Goal: Task Accomplishment & Management: Manage account settings

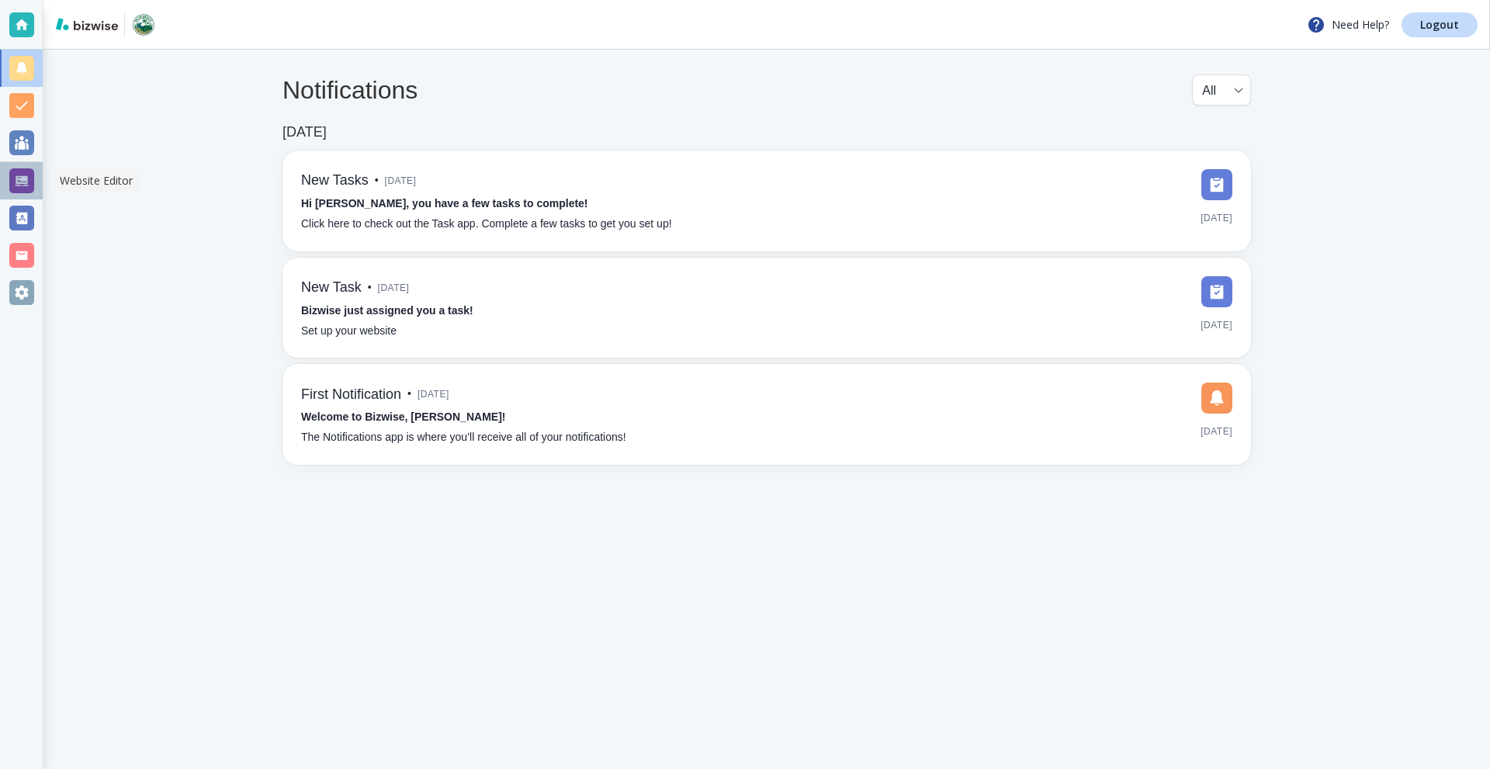
click at [23, 182] on div at bounding box center [21, 180] width 25 height 25
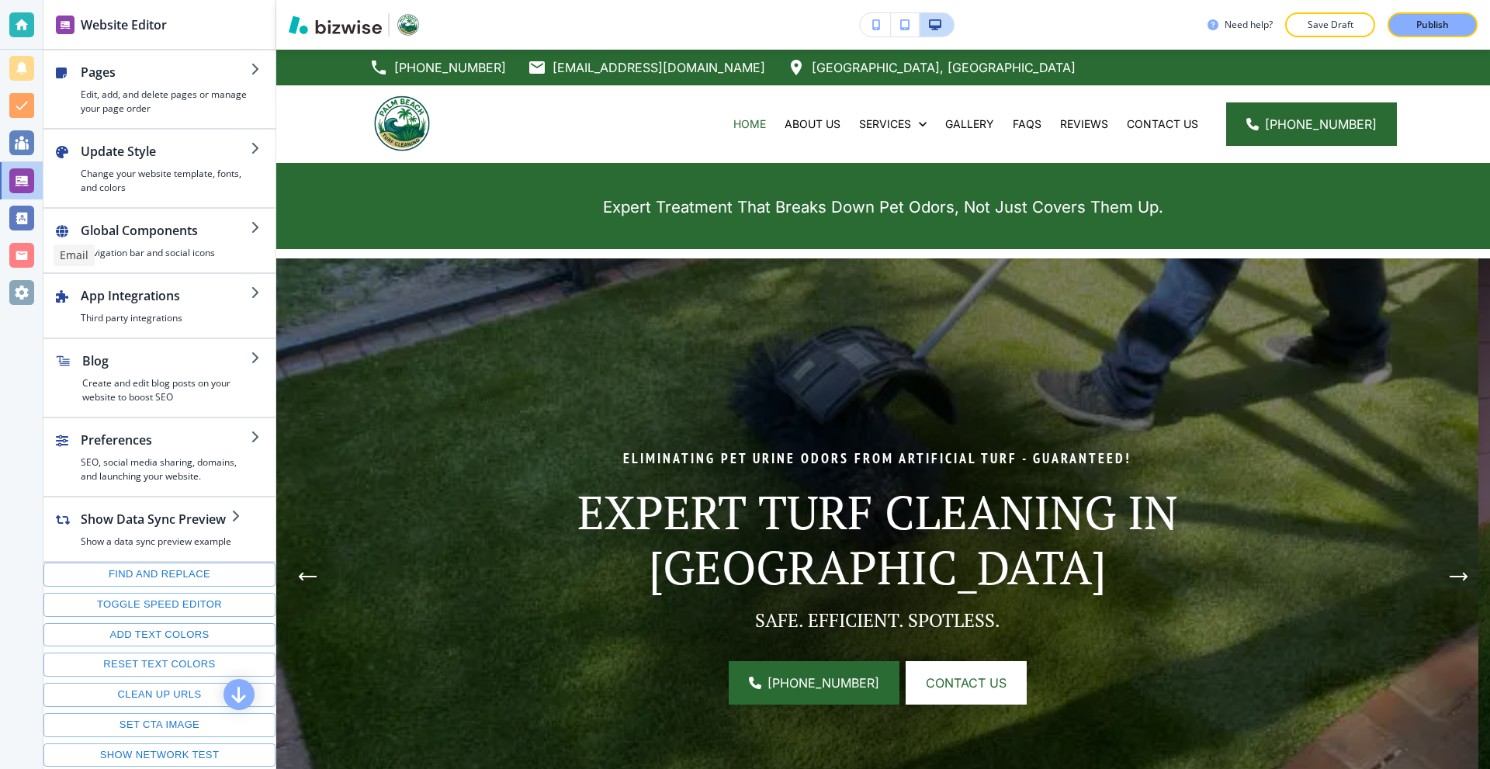
click at [23, 256] on div at bounding box center [21, 255] width 25 height 25
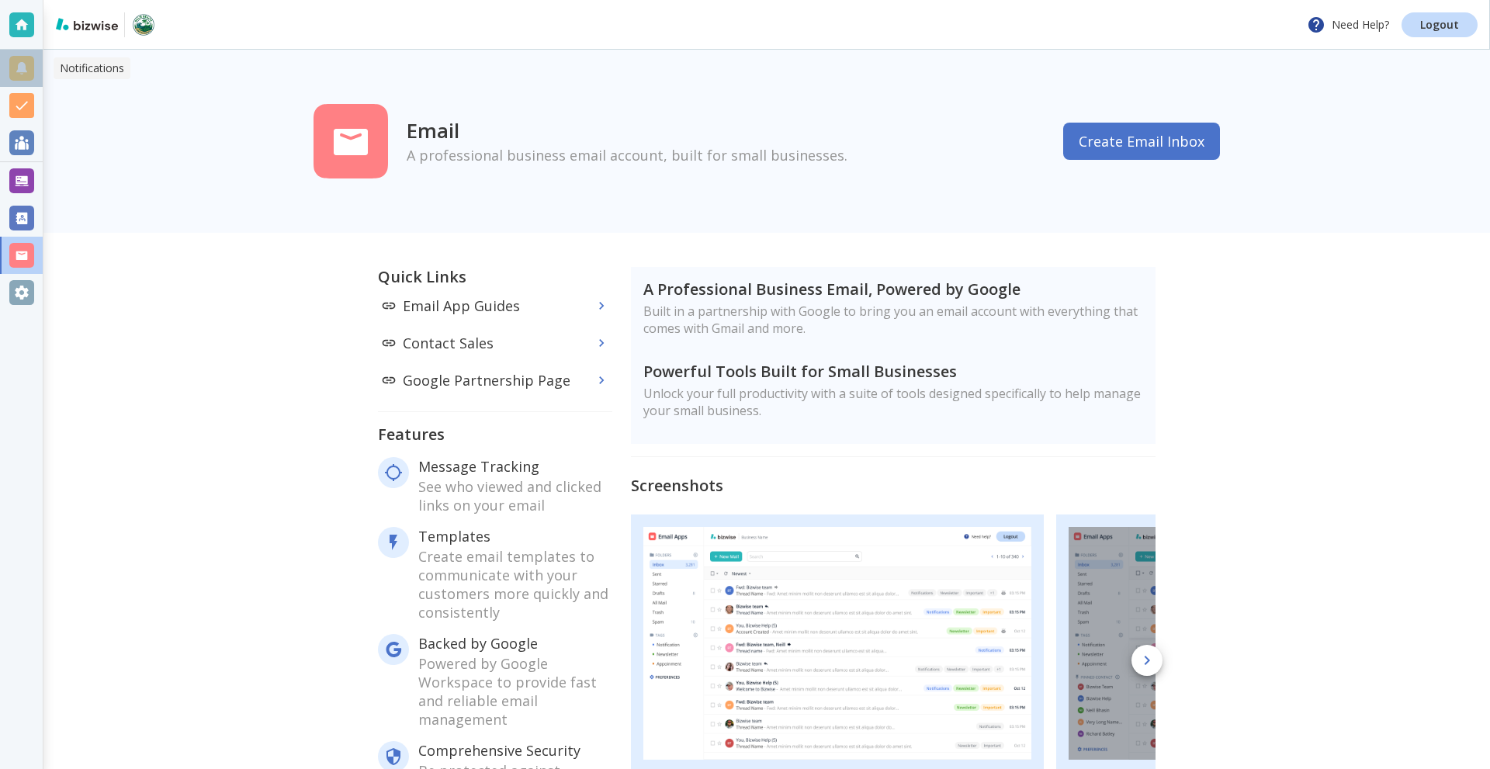
click at [15, 71] on div at bounding box center [21, 68] width 25 height 25
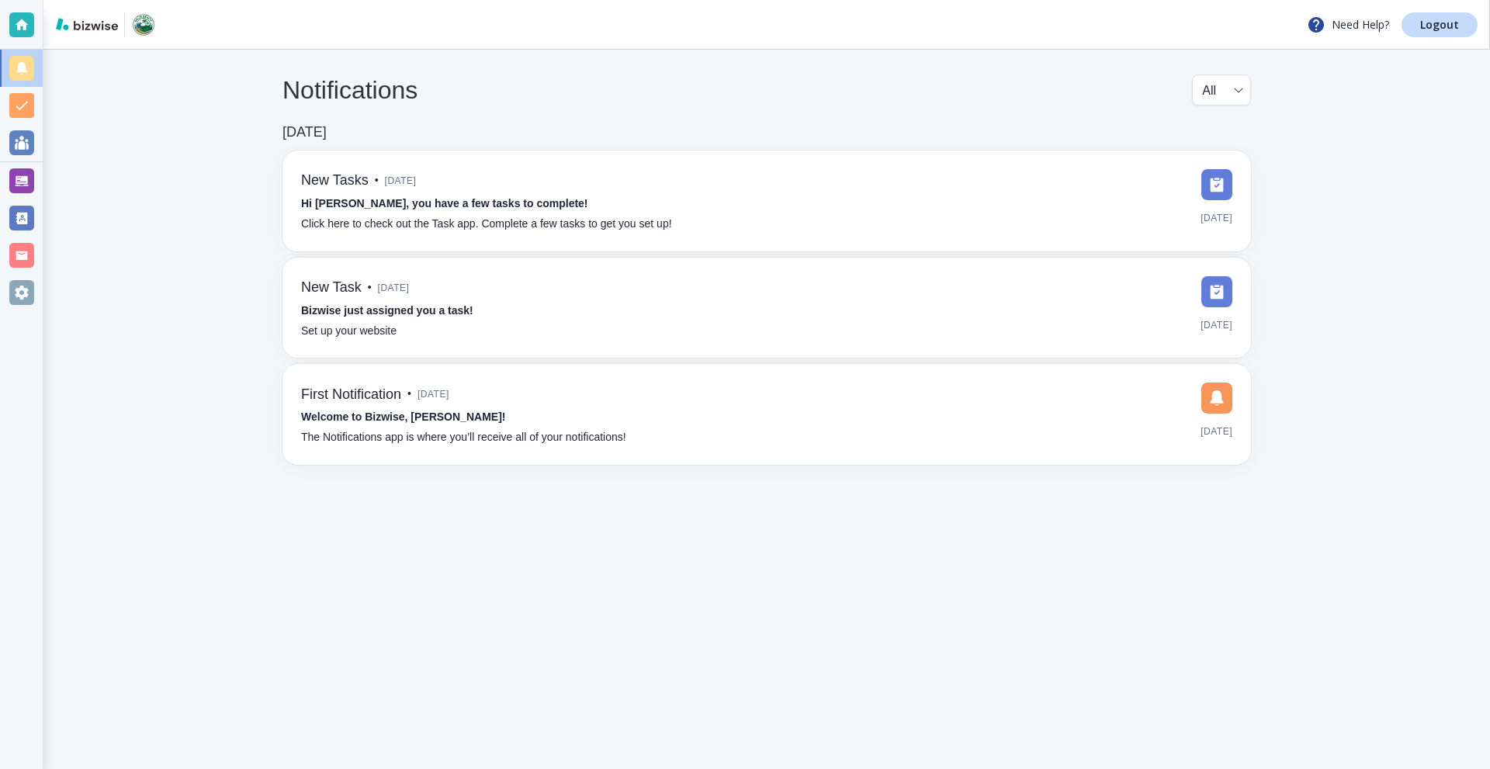
click at [27, 261] on div at bounding box center [21, 255] width 25 height 25
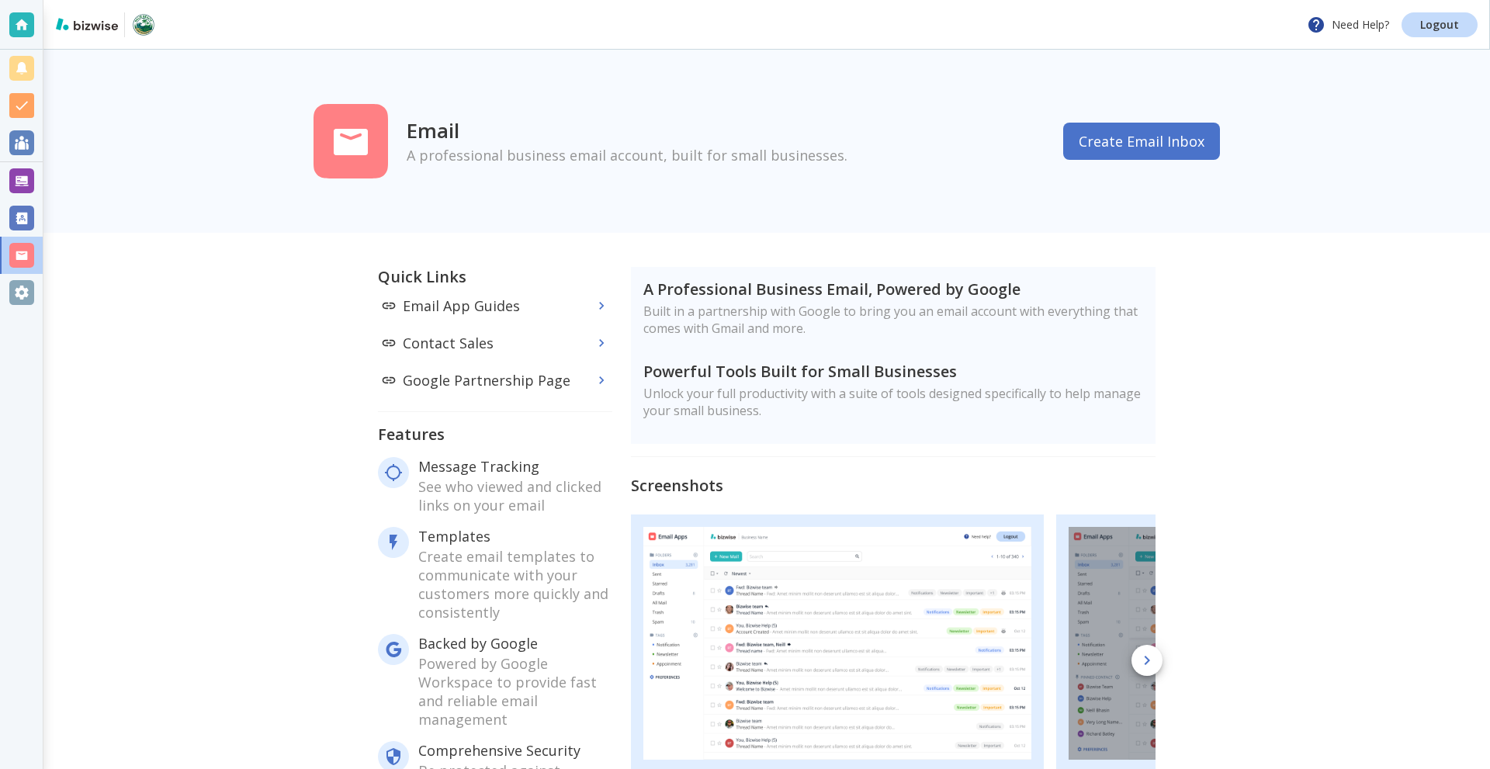
click at [1115, 153] on button "Create Email Inbox" at bounding box center [1141, 141] width 157 height 37
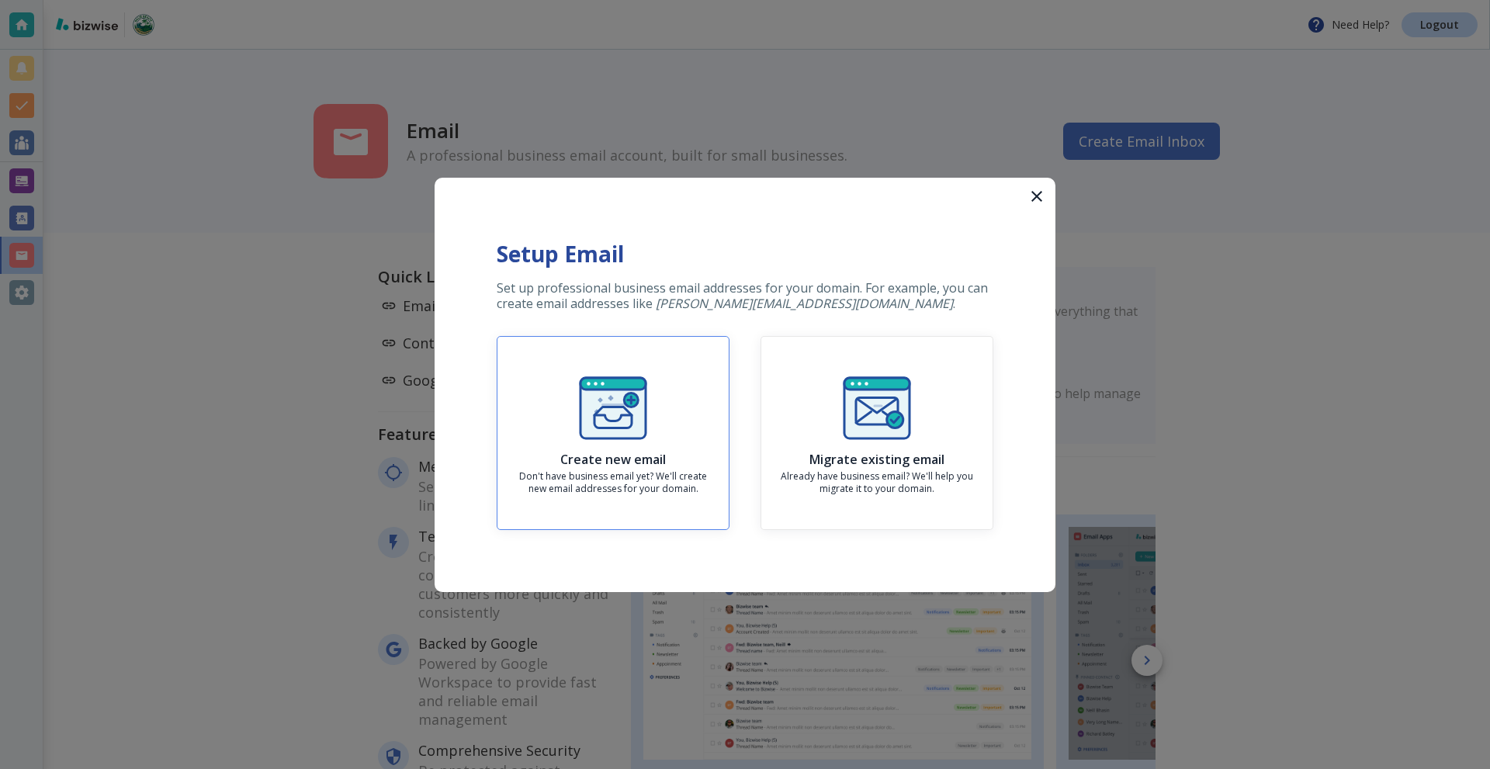
click at [603, 386] on img "button" at bounding box center [613, 408] width 75 height 75
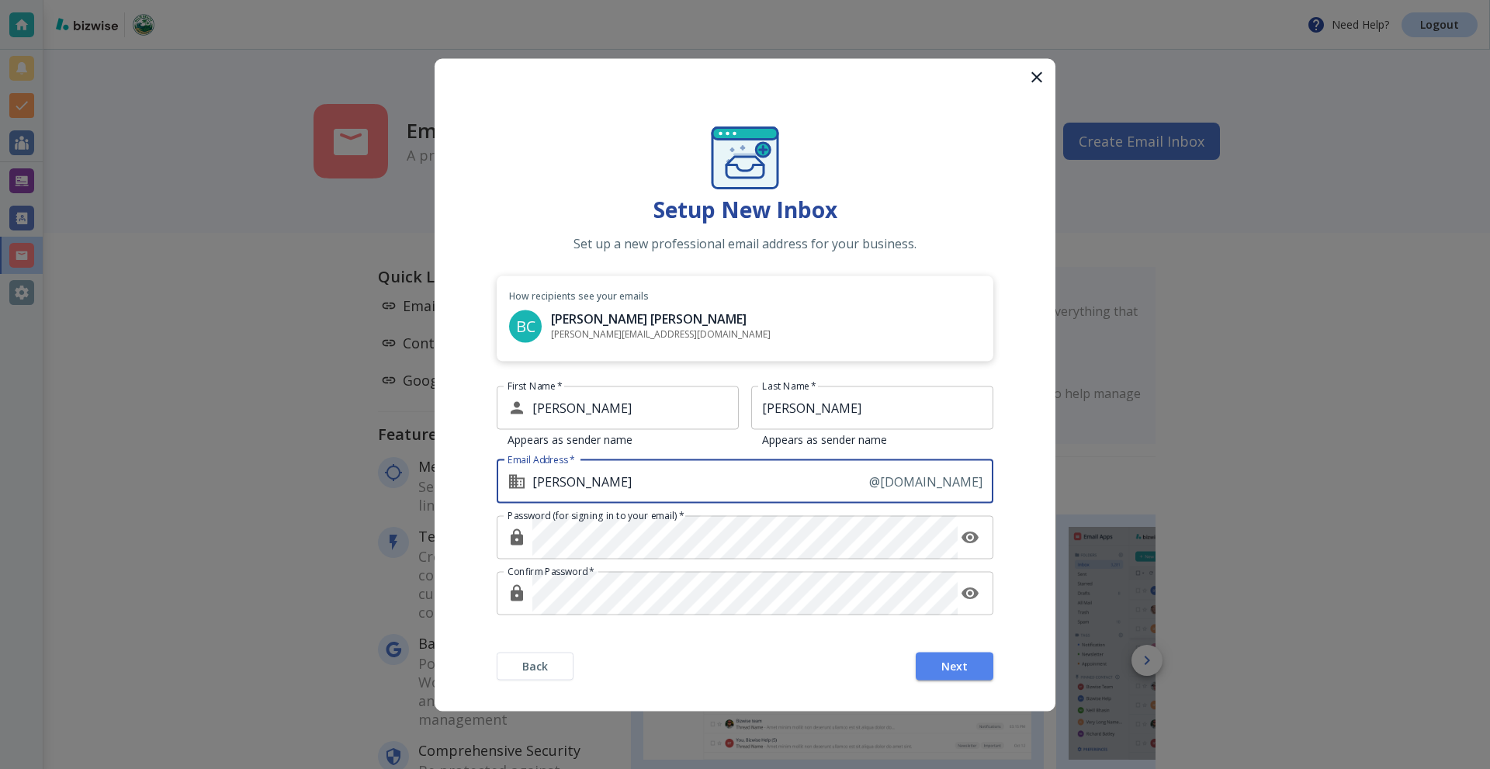
click at [593, 470] on input "brad" at bounding box center [700, 481] width 337 height 43
type input "brad.clark"
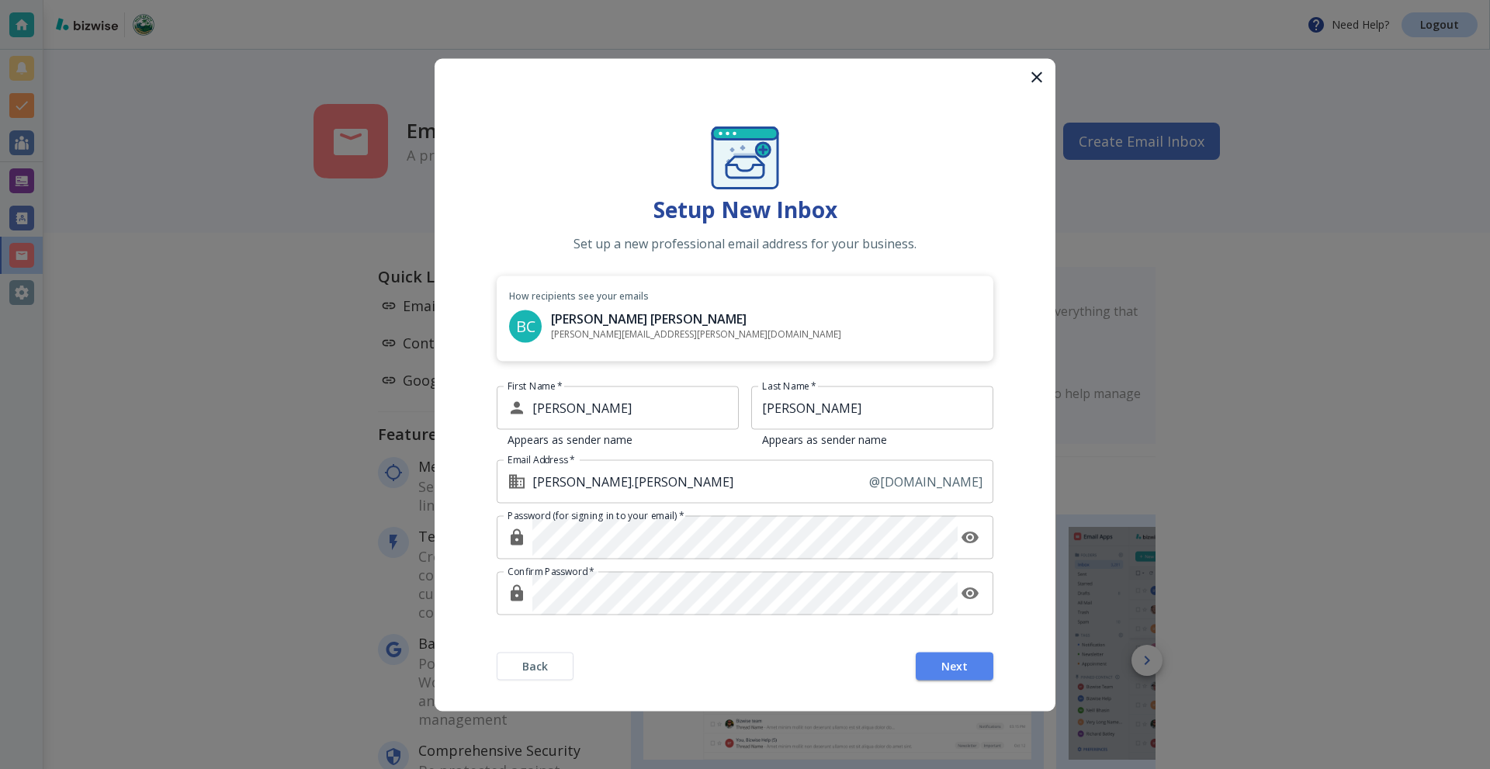
click at [960, 536] on button "button" at bounding box center [970, 537] width 25 height 25
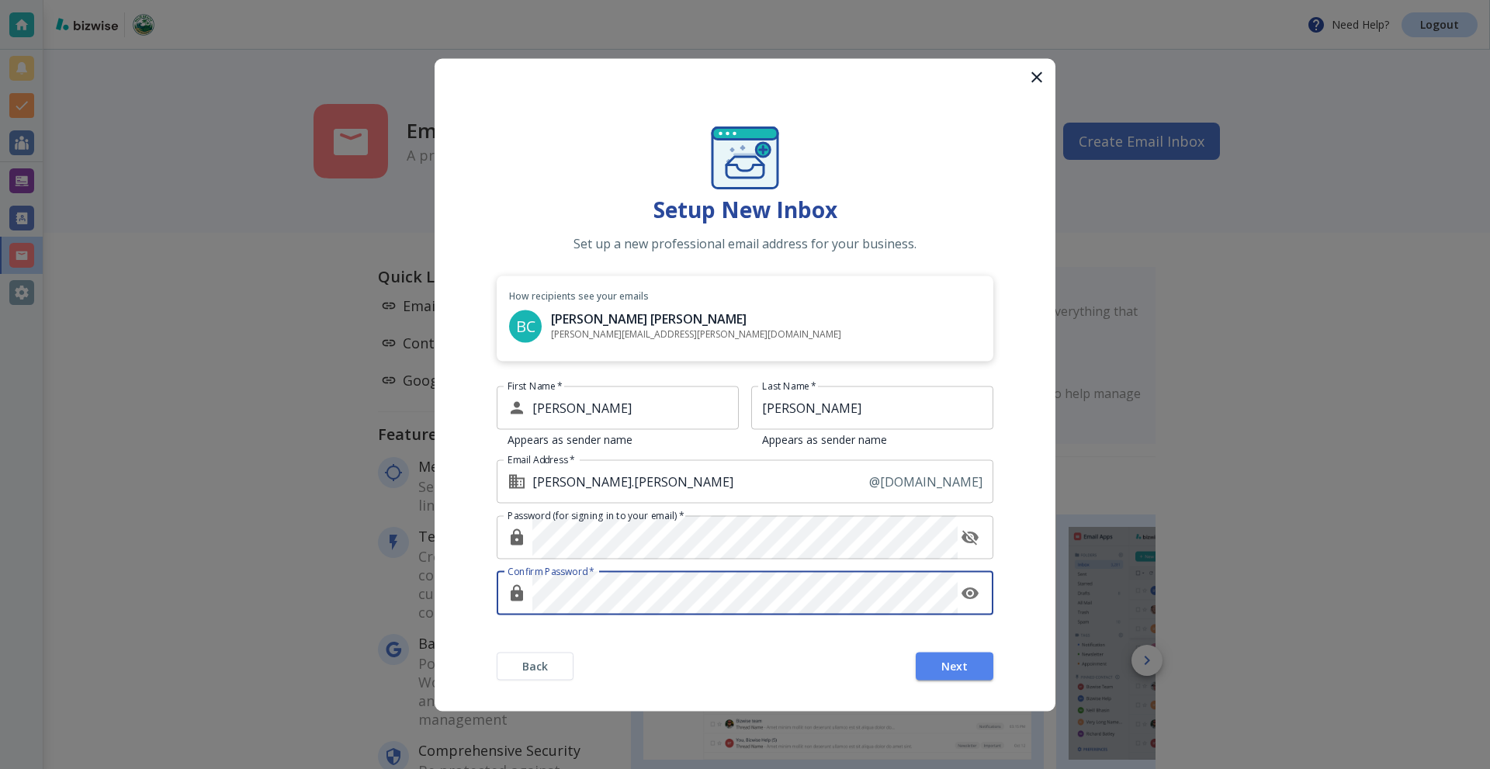
click at [964, 588] on icon "button" at bounding box center [970, 593] width 19 height 19
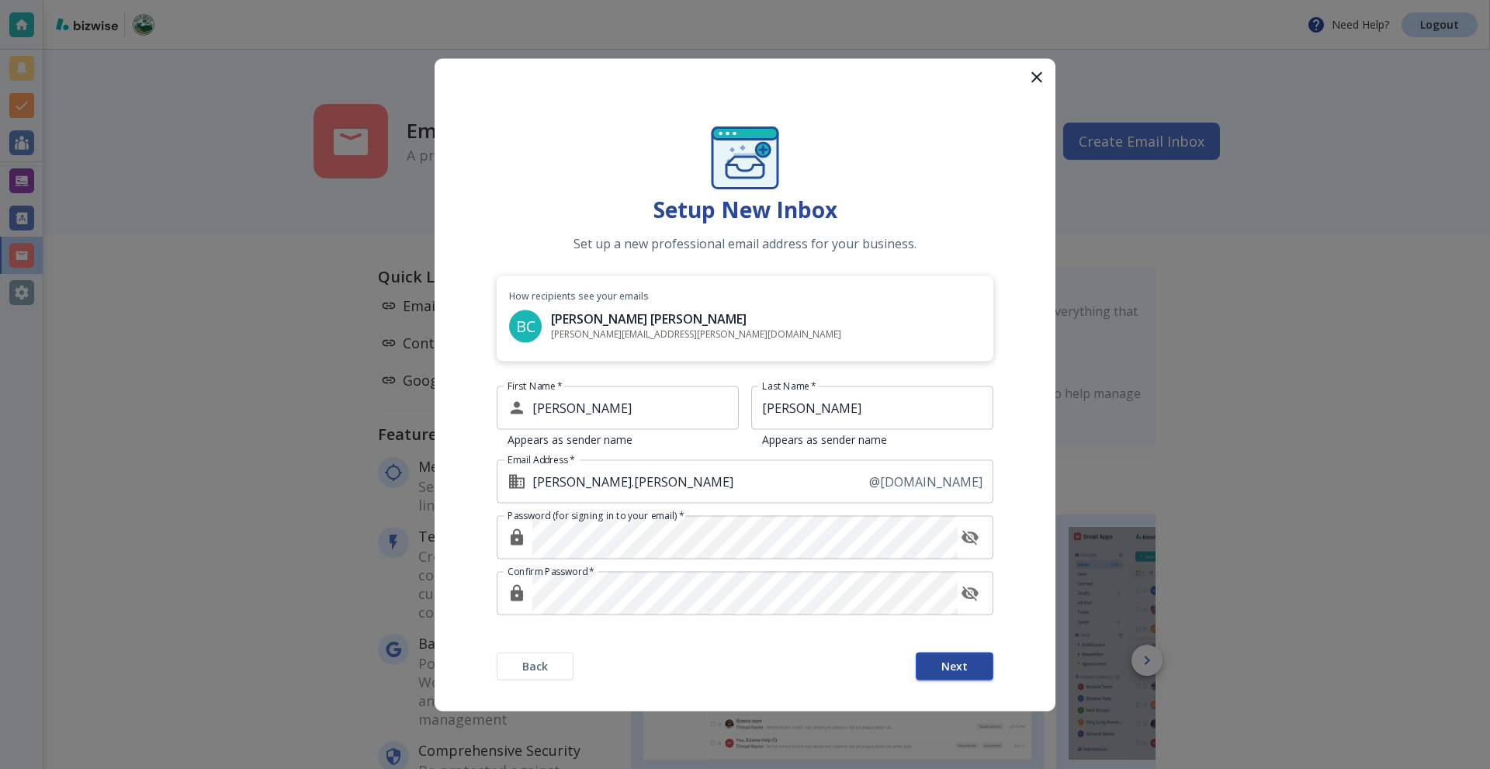
click at [938, 664] on button "Next" at bounding box center [955, 666] width 78 height 28
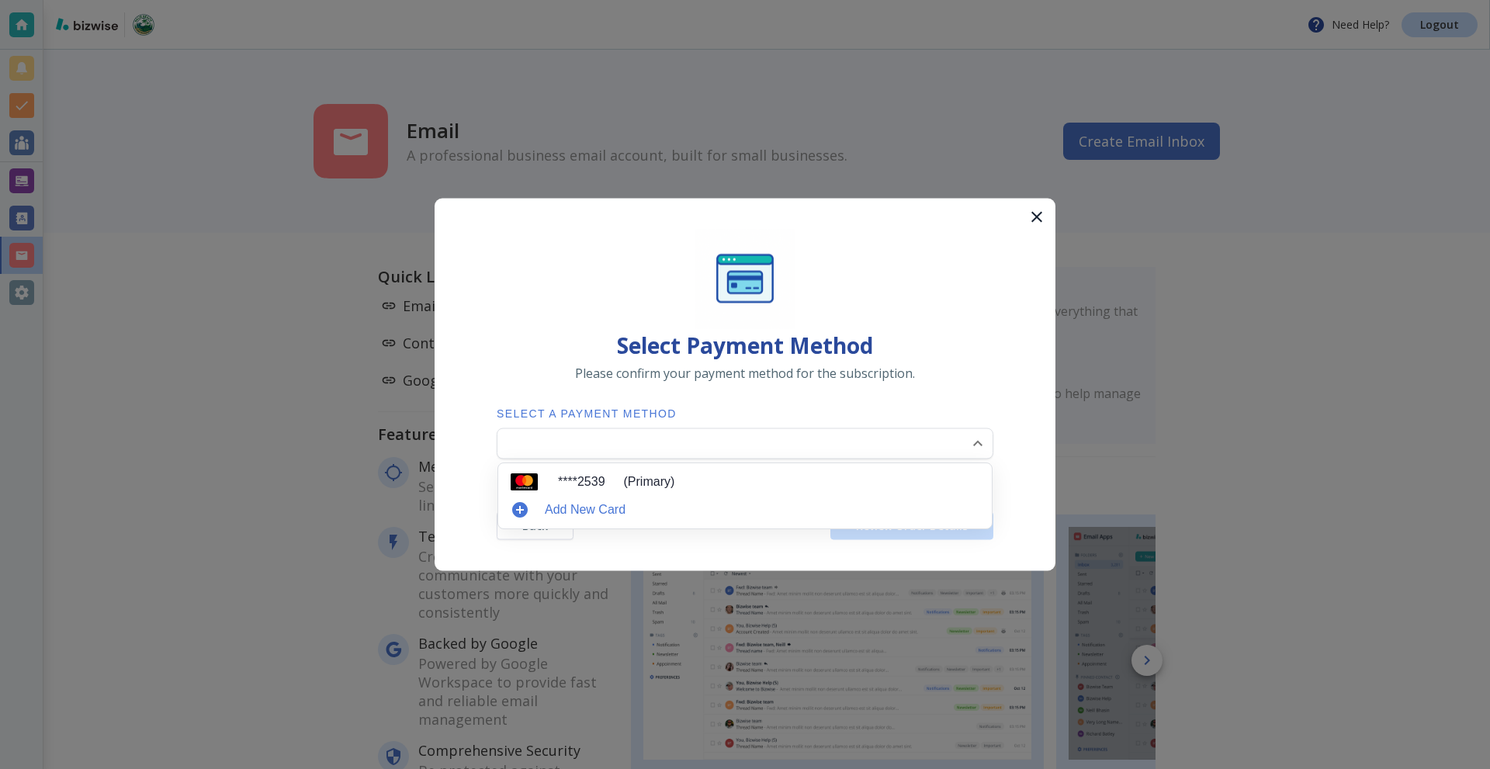
click at [669, 0] on body "Need Help? Logout Email A professional business email account, built for small …" at bounding box center [745, 0] width 1490 height 0
click at [556, 485] on li "**** 2539 (Primary)" at bounding box center [745, 482] width 481 height 25
type input "0"
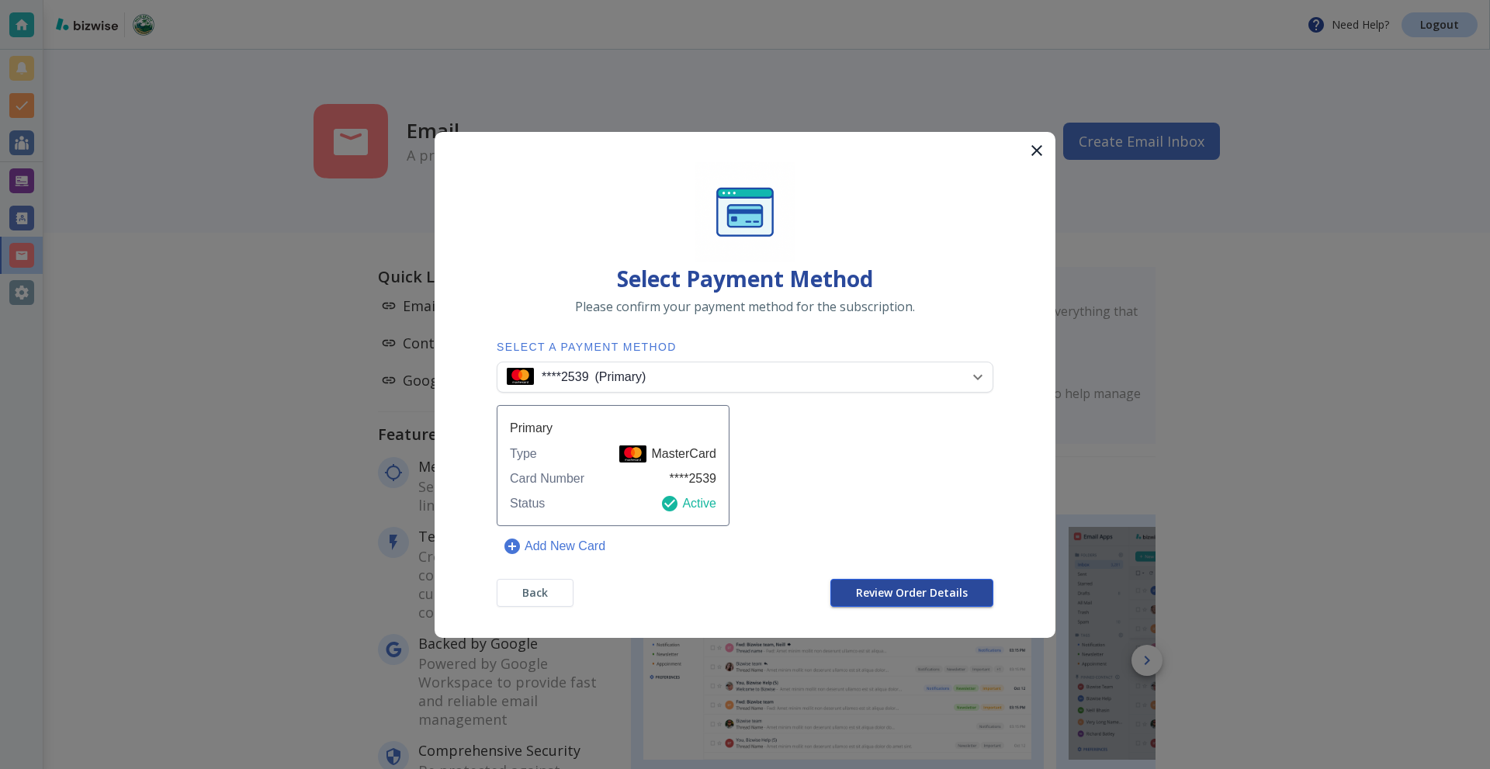
click at [904, 588] on span "Review Order Details" at bounding box center [912, 593] width 112 height 11
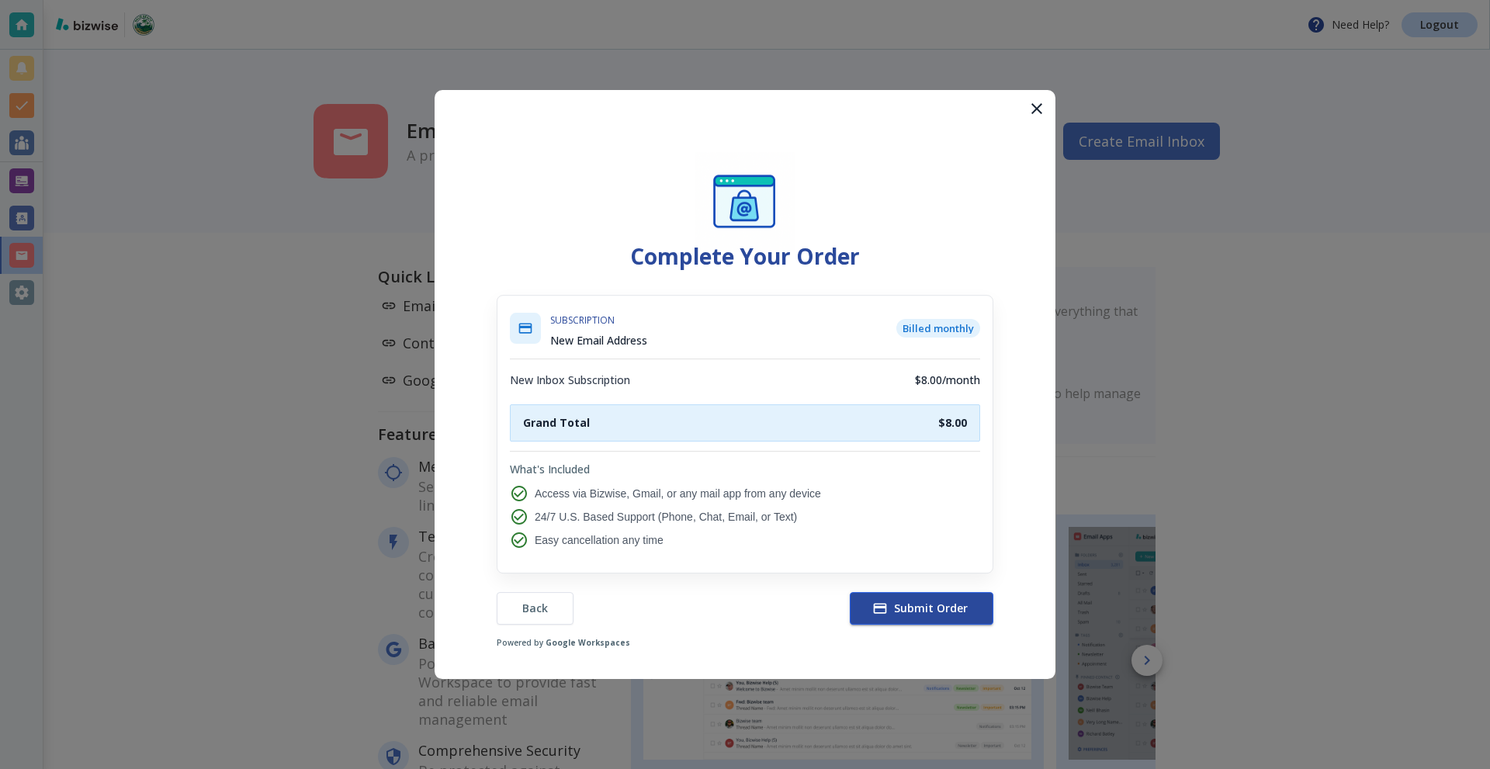
click at [917, 602] on span "Submit Order" at bounding box center [922, 609] width 92 height 16
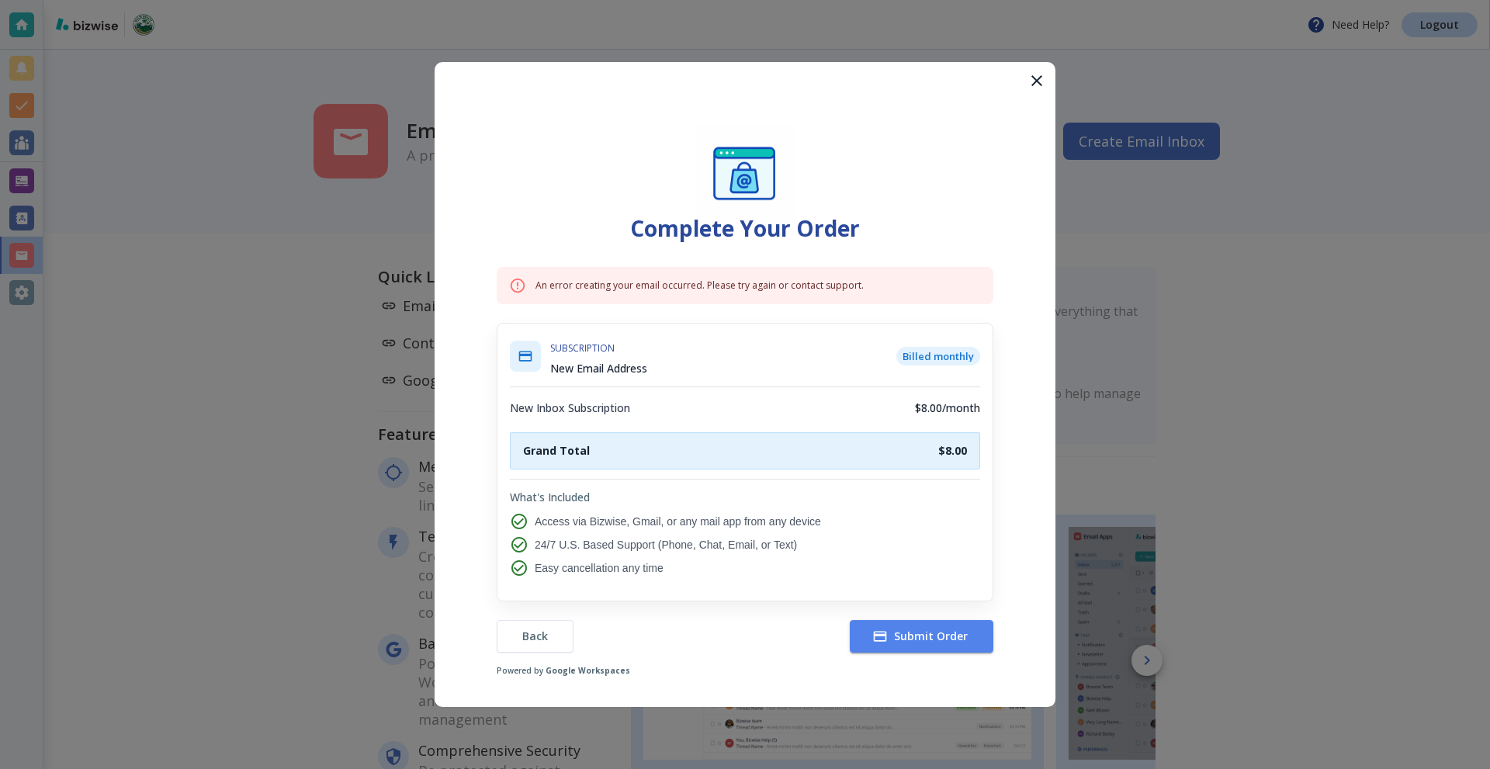
drag, startPoint x: 1034, startPoint y: 82, endPoint x: 359, endPoint y: 186, distance: 683.3
click at [372, 184] on div "Complete Your Order An error creating your email occurred. Please try again or …" at bounding box center [745, 384] width 1490 height 769
click at [1032, 76] on icon "button" at bounding box center [1037, 80] width 19 height 19
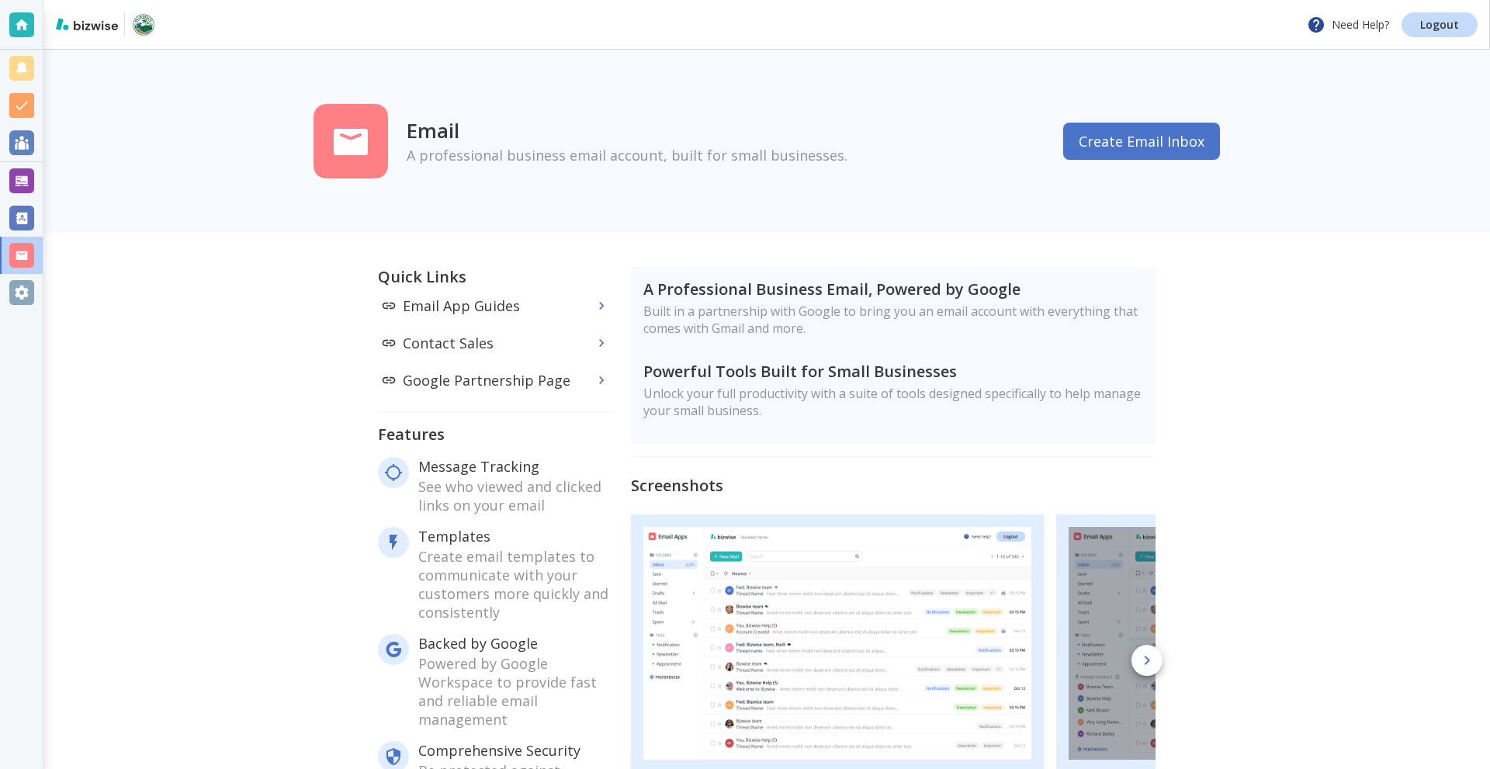
click at [15, 290] on div at bounding box center [21, 292] width 25 height 25
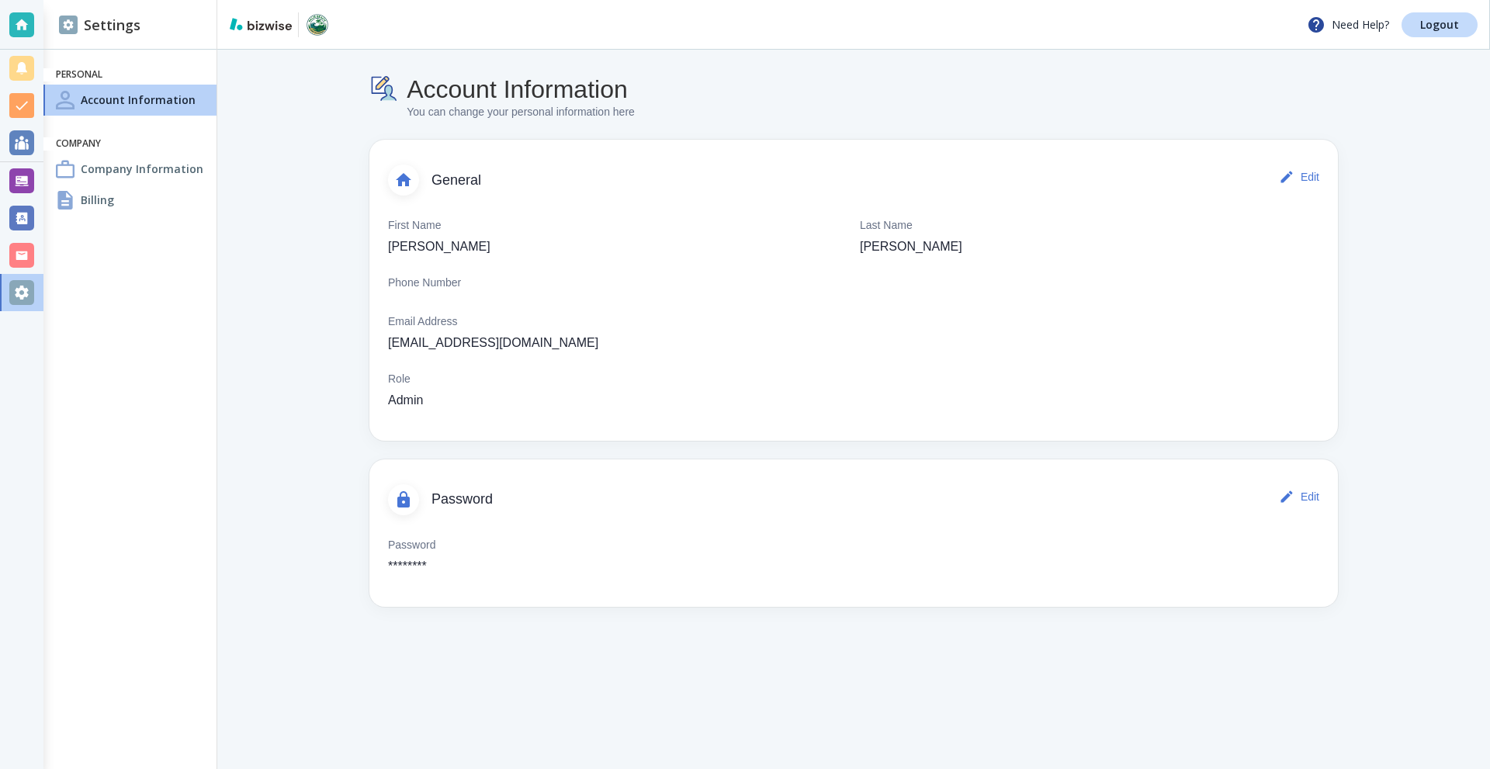
click at [135, 172] on h4 "Company Information" at bounding box center [142, 169] width 123 height 16
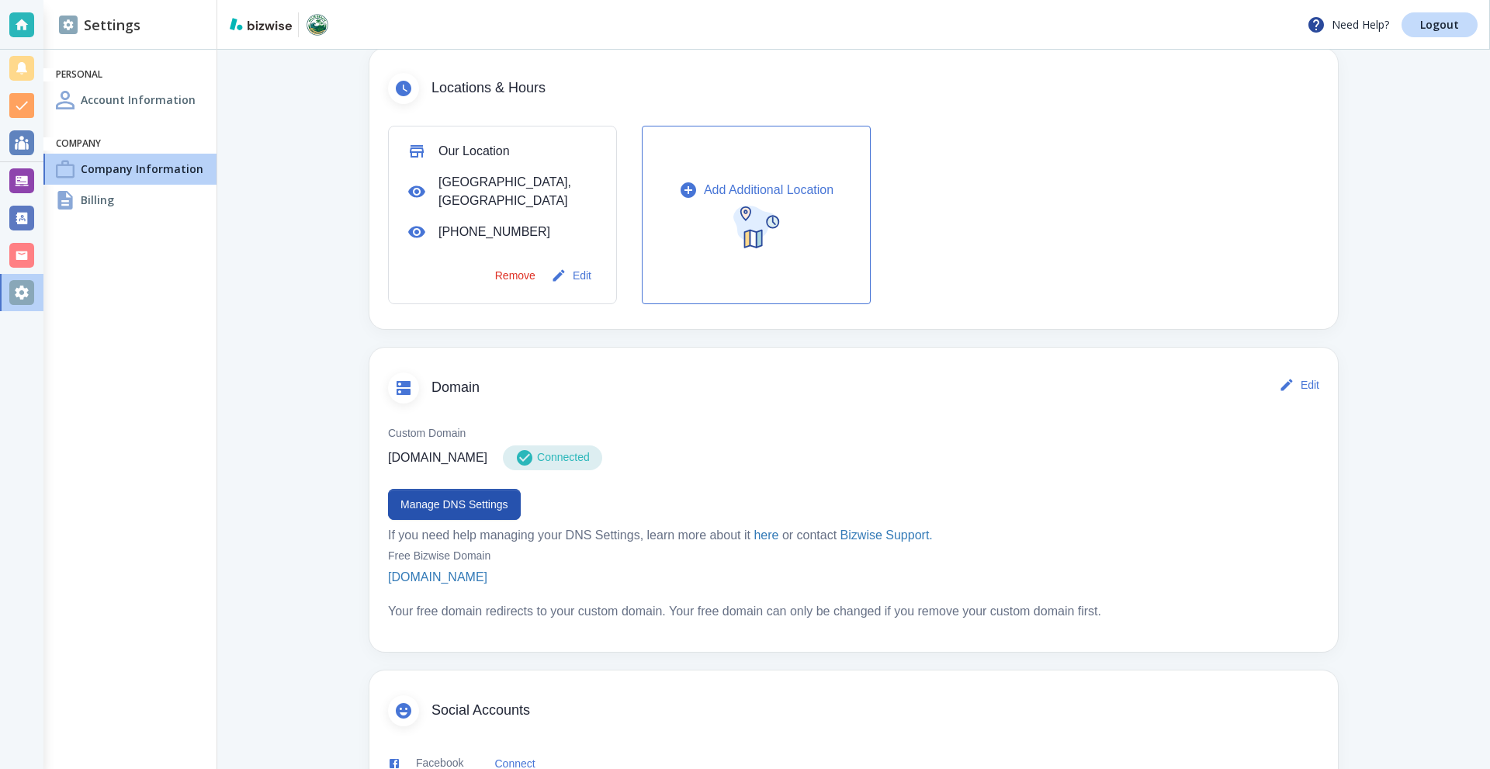
scroll to position [546, 0]
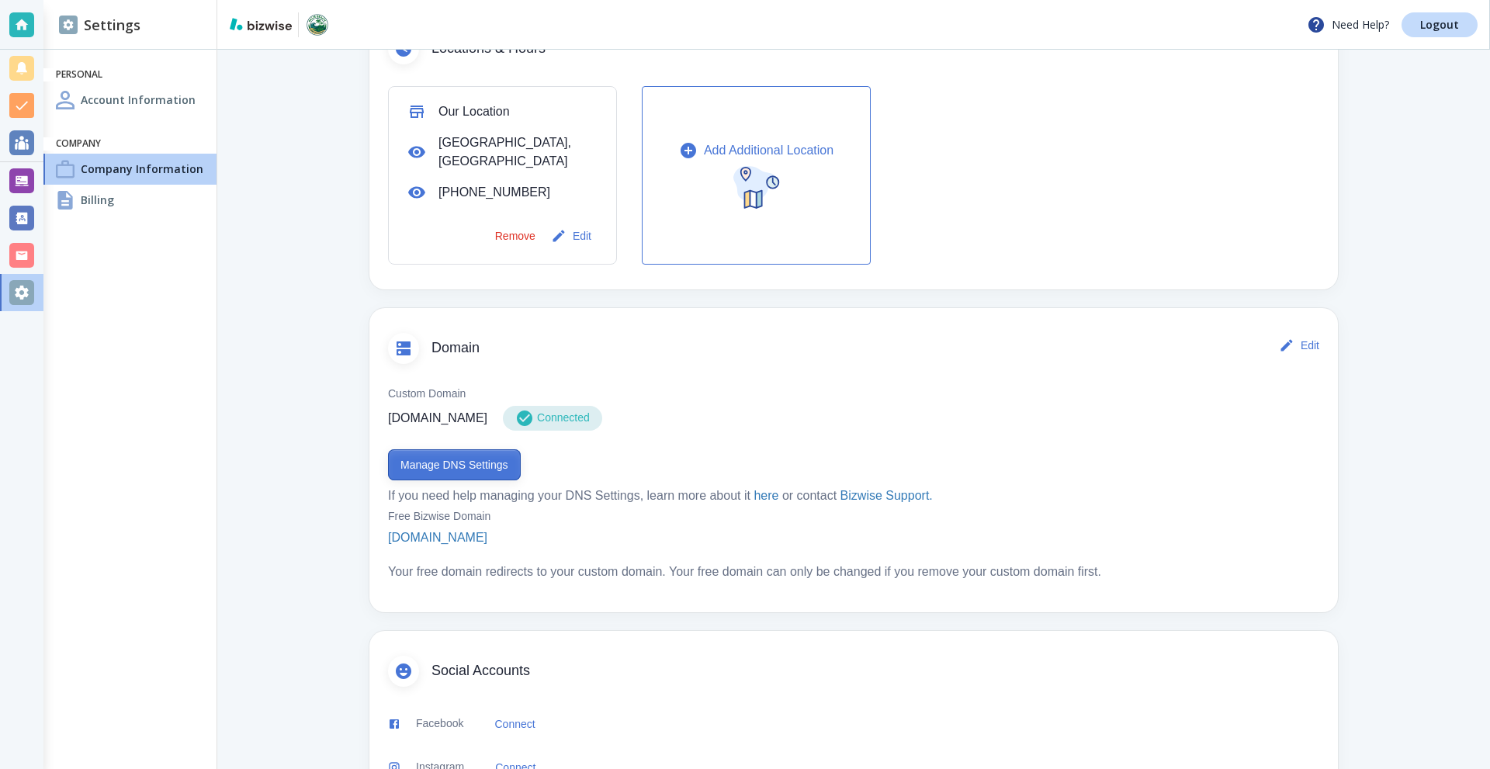
click at [477, 449] on button "Manage DNS Settings" at bounding box center [454, 464] width 133 height 31
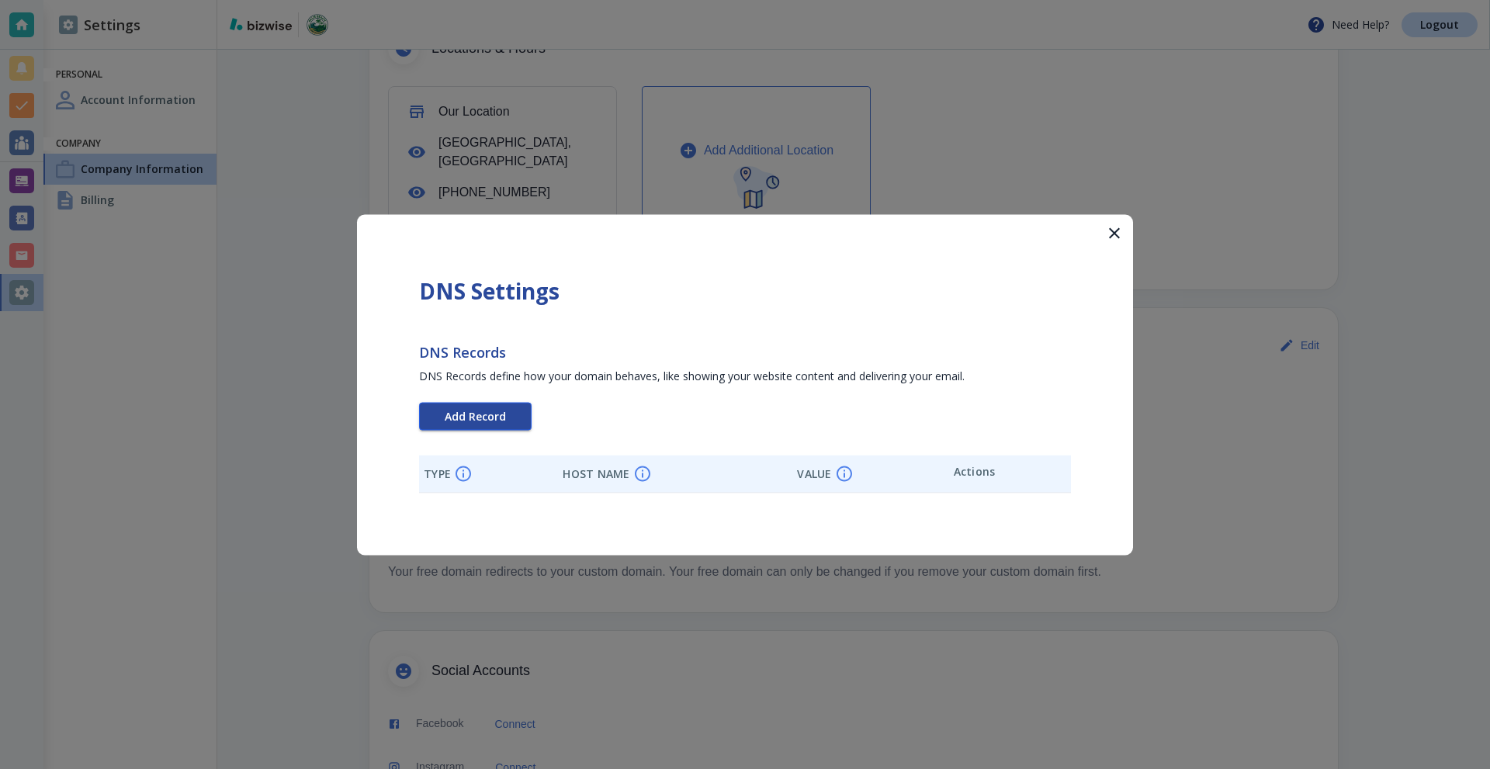
click at [469, 418] on span "Add Record" at bounding box center [475, 416] width 61 height 11
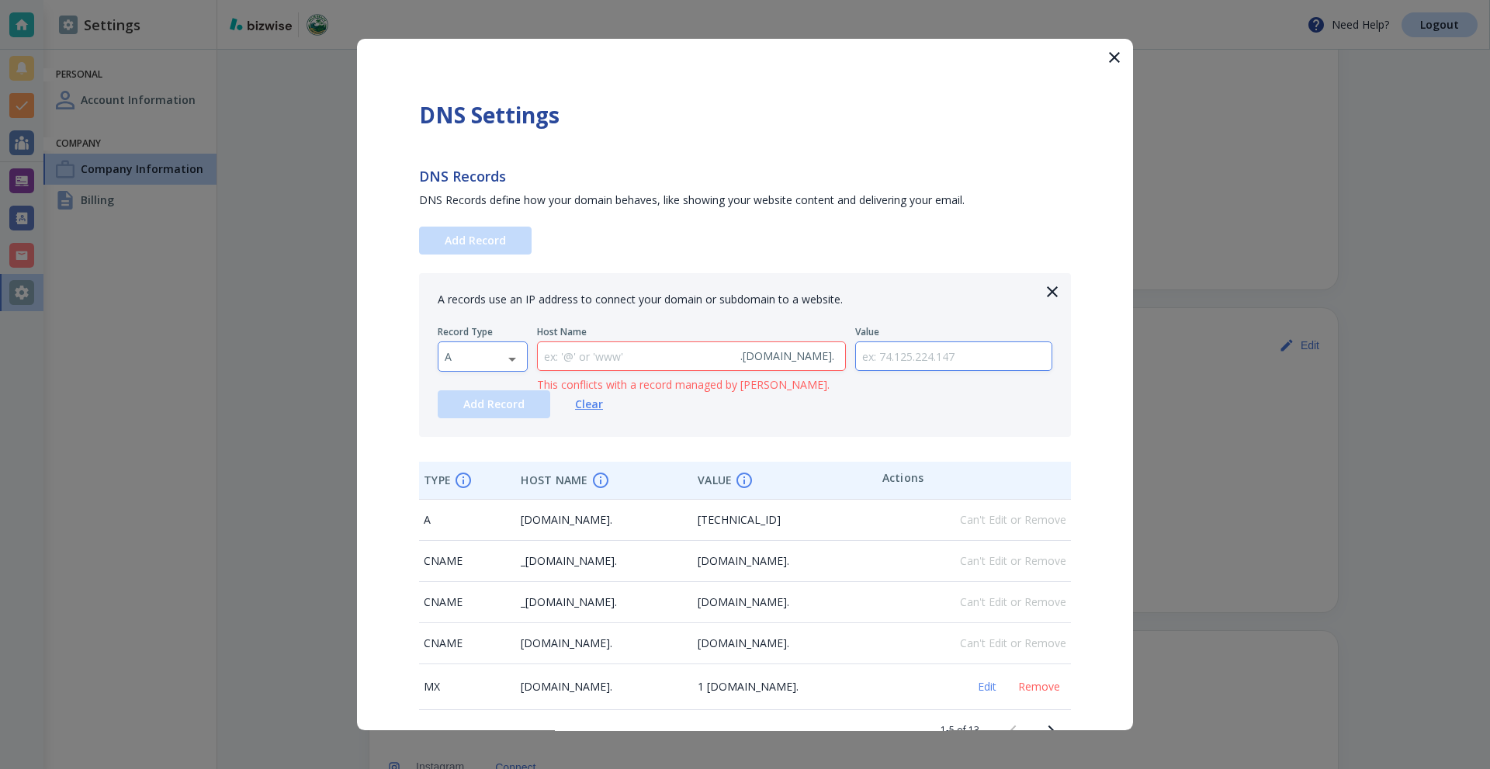
click at [470, 0] on body "Need Help? Logout Settings Personal Account Information Company Company Informa…" at bounding box center [745, 0] width 1490 height 0
click at [480, 452] on li "TXT" at bounding box center [483, 455] width 88 height 25
type input "TXT"
click at [975, 348] on input "text" at bounding box center [954, 356] width 196 height 29
paste input "google-site-verification=uwHSfL8VFV89xAGS6PQaM9uqazEJ-9ANah0UuVkHhgk"
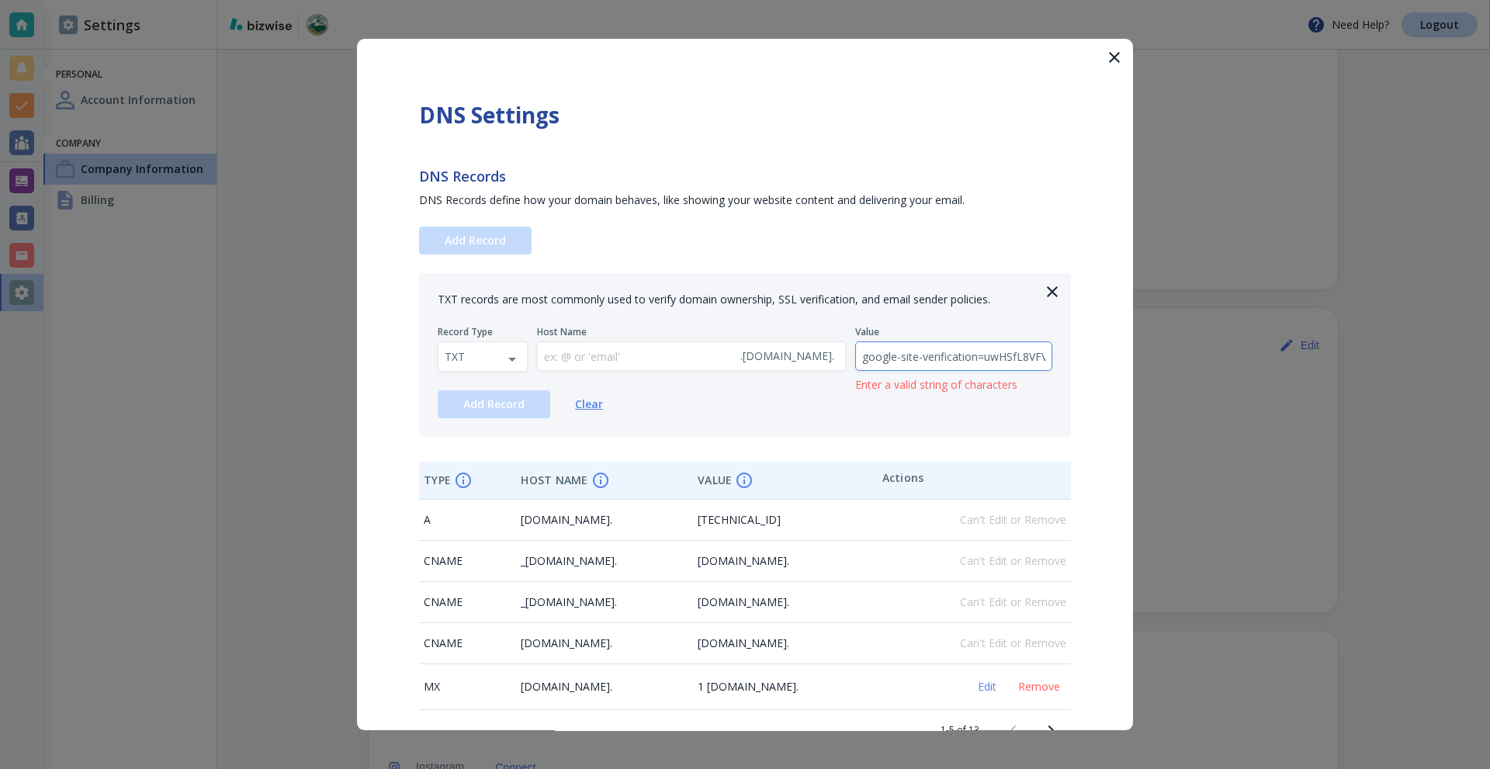
scroll to position [0, 245]
type input "google-site-verification=uwHSfL8VFV89xAGS6PQaM9uqazEJ-9ANah0UuVkHhgk"
click at [491, 405] on span "Add Record" at bounding box center [493, 404] width 61 height 11
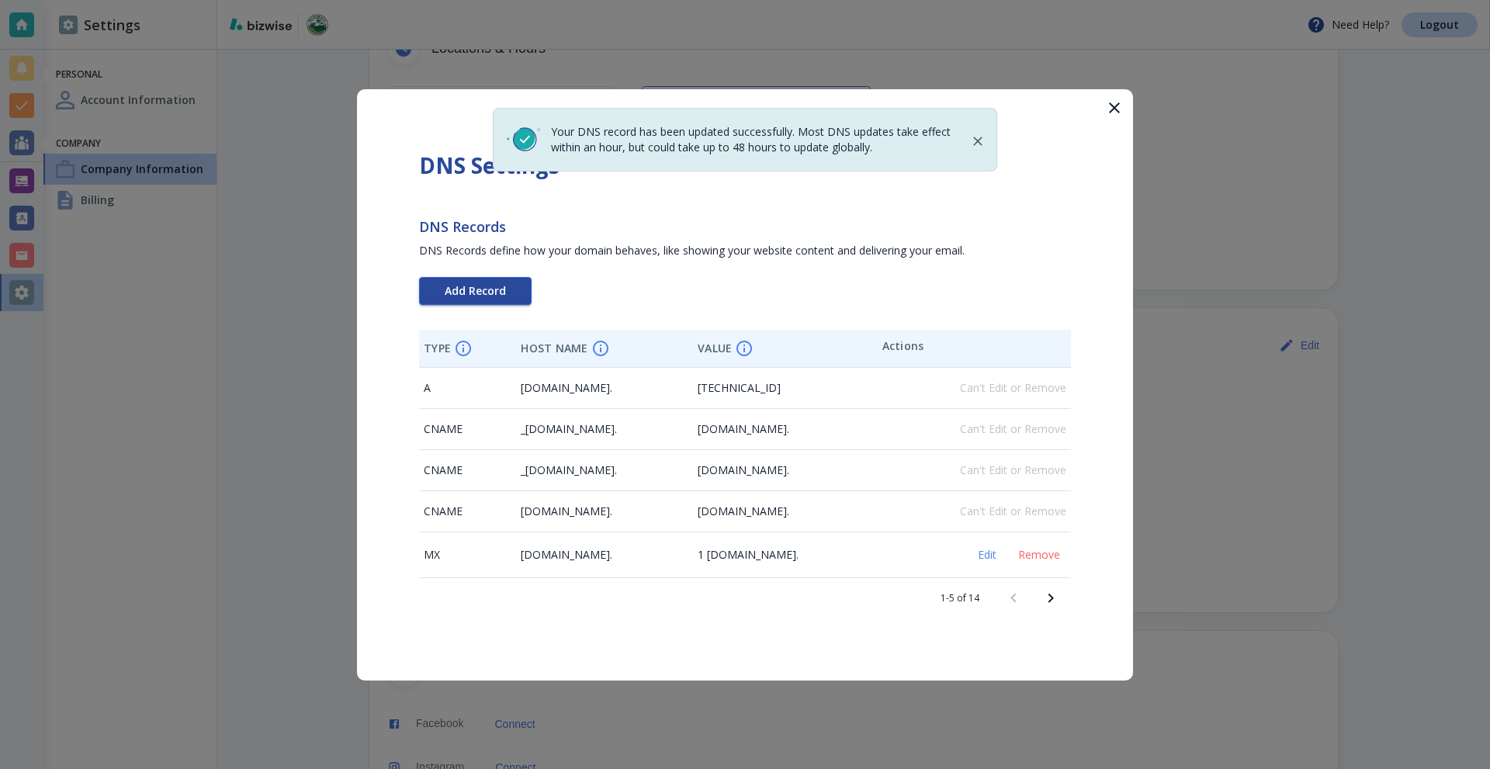
click at [491, 286] on span "Add Record" at bounding box center [475, 291] width 61 height 11
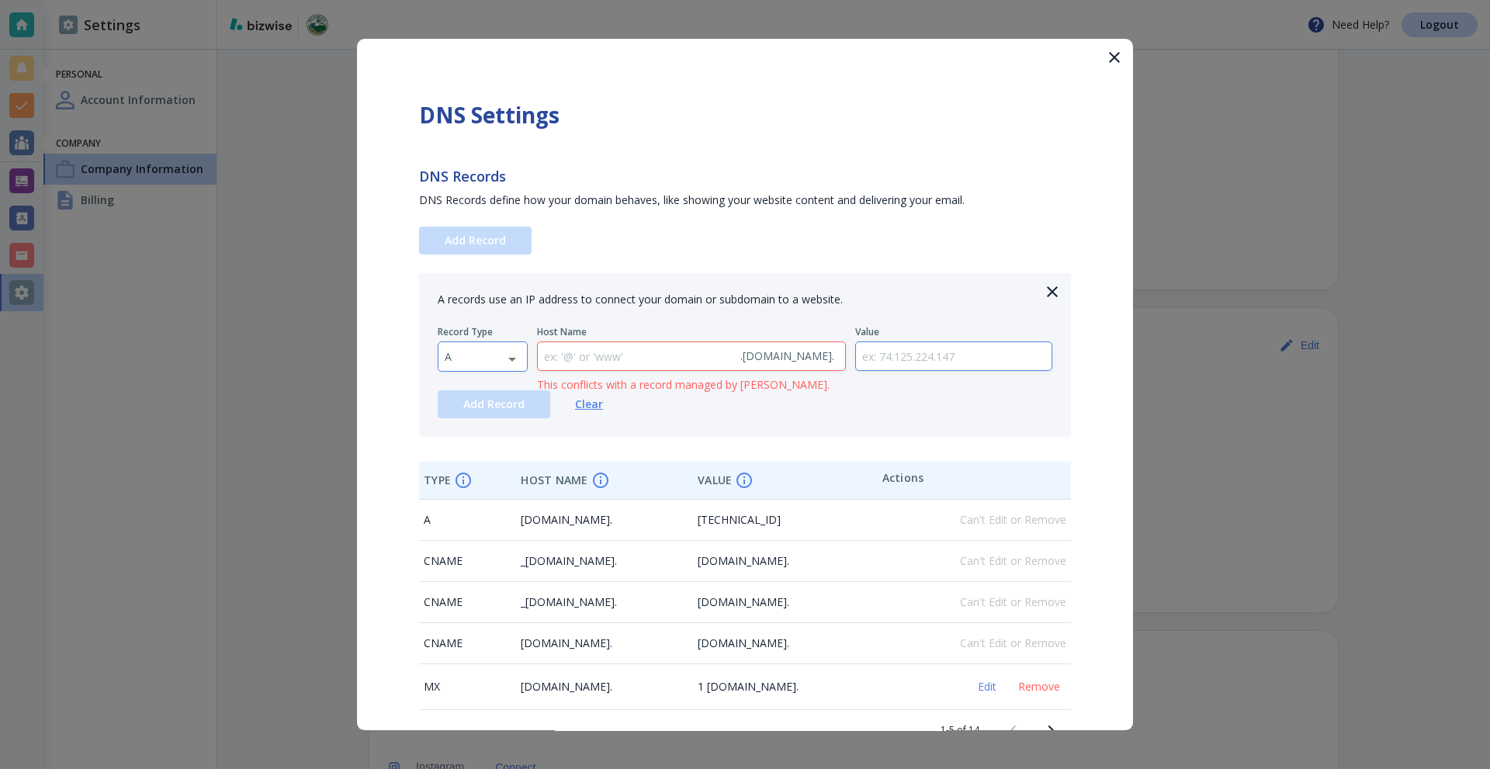
click at [484, 0] on body "Need Help? Logout Settings Personal Account Information Company Company Informa…" at bounding box center [745, 0] width 1490 height 0
drag, startPoint x: 470, startPoint y: 455, endPoint x: 576, endPoint y: 378, distance: 130.6
click at [472, 455] on li "TXT" at bounding box center [483, 455] width 88 height 25
type input "TXT"
click at [609, 359] on input "text" at bounding box center [636, 356] width 196 height 29
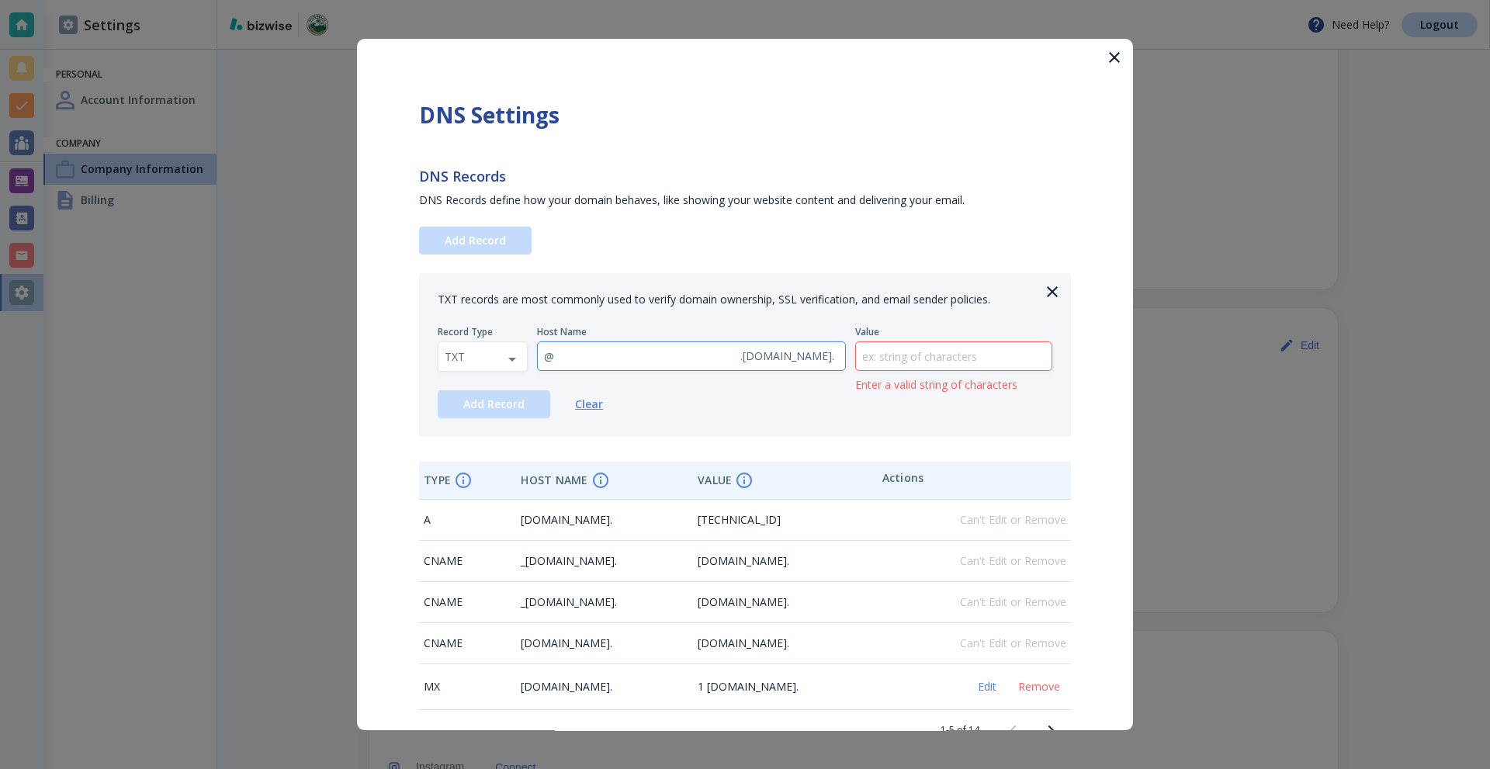
type input "@"
click at [900, 356] on input "text" at bounding box center [954, 356] width 196 height 29
paste input "v=spf1 include:_spf.google.com ~all"
type input "v=spf1 include:_spf.google.com ~all"
drag, startPoint x: 951, startPoint y: 362, endPoint x: 797, endPoint y: 358, distance: 153.8
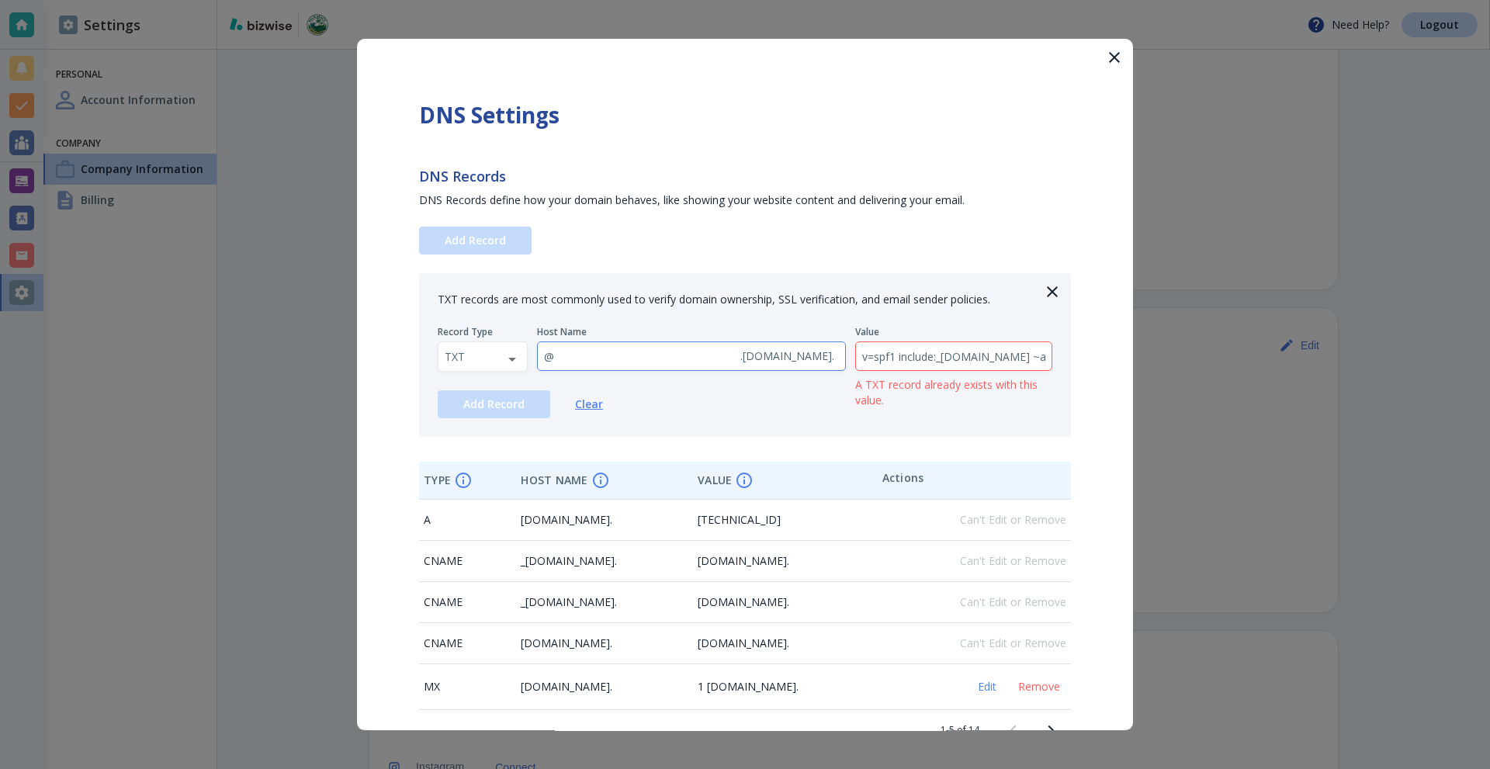
click at [797, 358] on div "Record Type TXT TXT ​ Host Name @ . palmbeachturfcleaning.com . ​ Value v=spf1 …" at bounding box center [745, 349] width 615 height 46
click at [962, 356] on input "v=spf1 include:_spf.google.com ~all" at bounding box center [954, 356] width 196 height 29
click at [1007, 359] on input "v=spf1 include:_spf.google.com ~all" at bounding box center [954, 356] width 196 height 29
click at [1035, 359] on input "v=spf1 include:_spf.google.com ~all" at bounding box center [954, 356] width 196 height 29
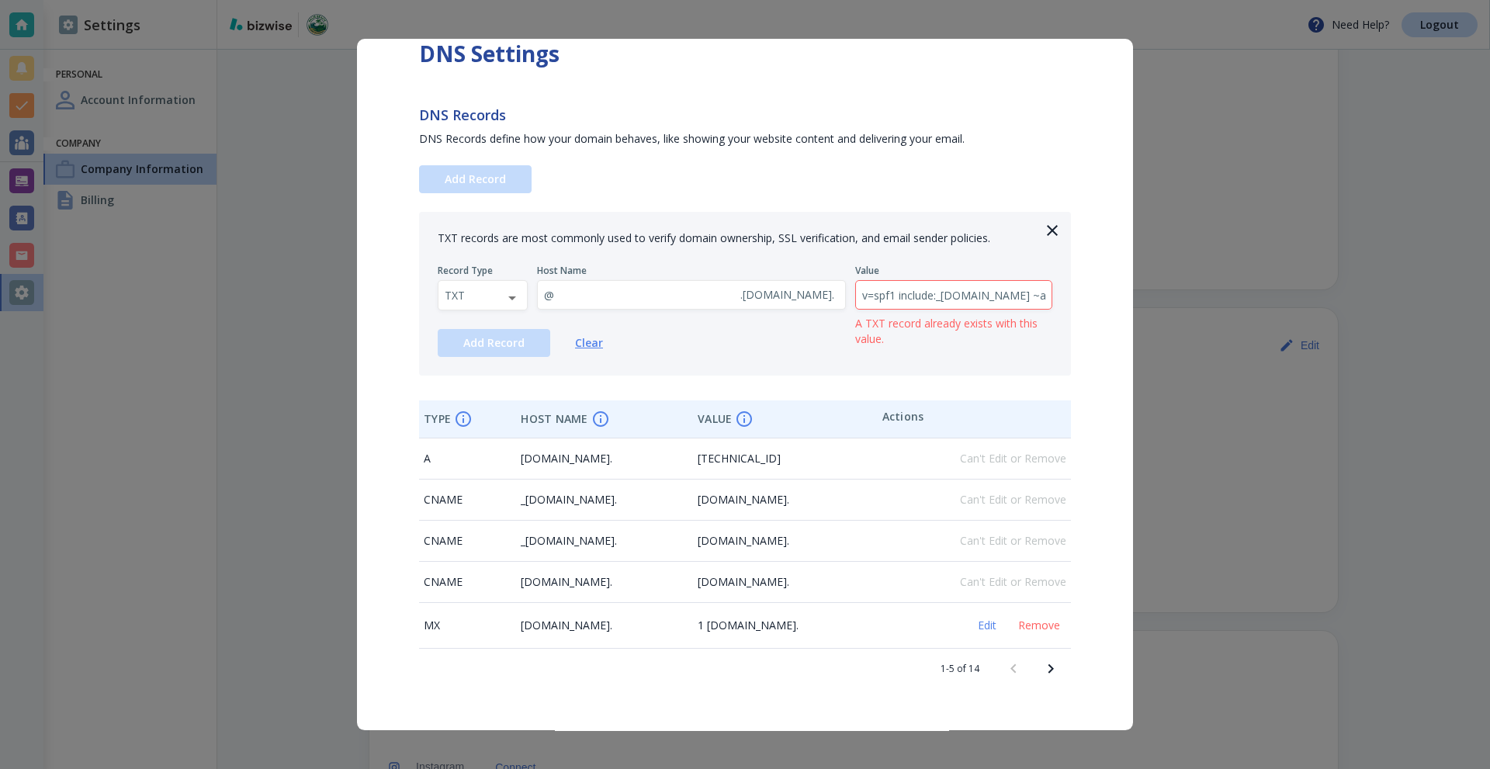
scroll to position [82, 0]
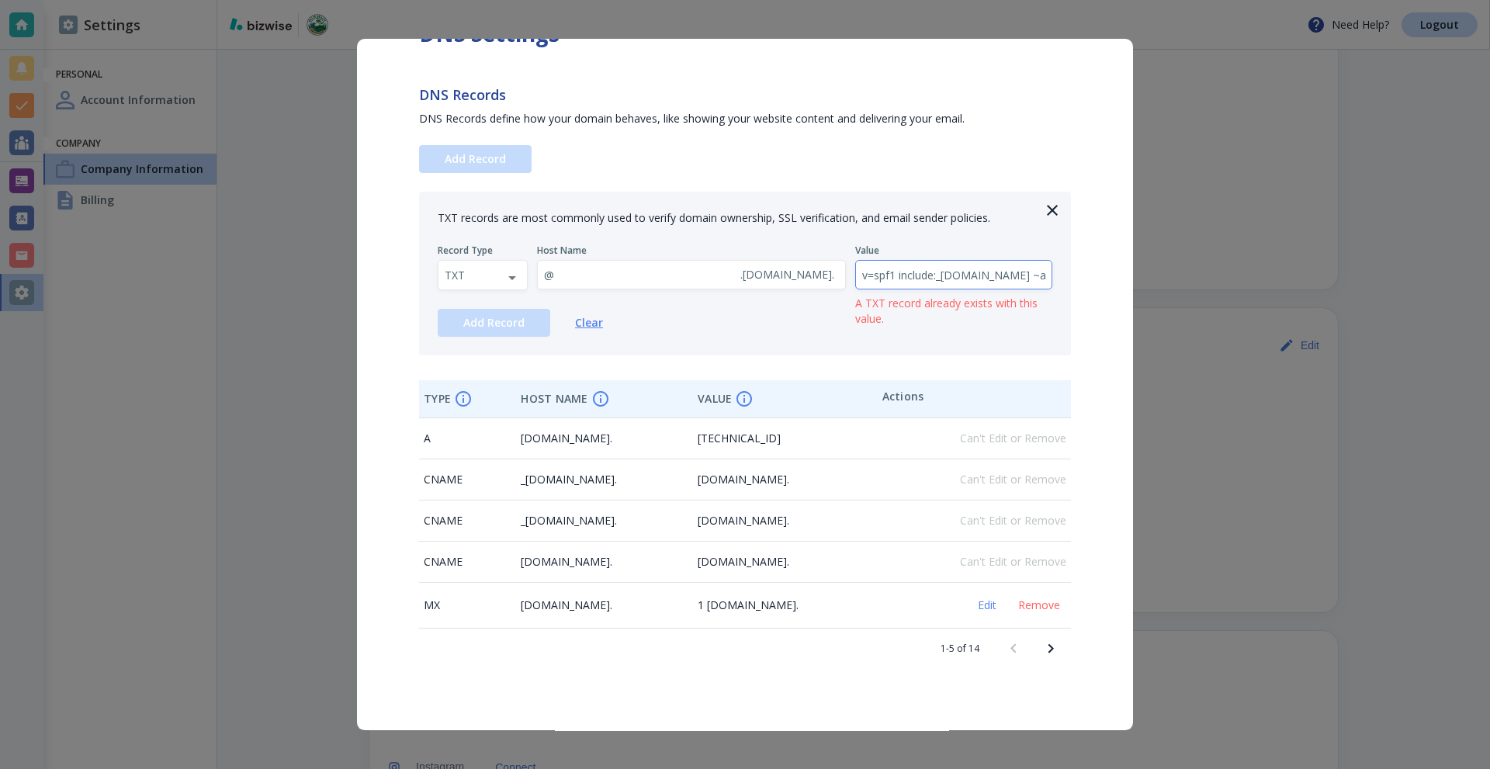
click at [983, 270] on input "v=spf1 include:_spf.google.com ~all" at bounding box center [954, 275] width 196 height 29
drag, startPoint x: 914, startPoint y: 282, endPoint x: 745, endPoint y: 267, distance: 169.9
click at [912, 282] on input "text" at bounding box center [954, 275] width 196 height 29
paste input "v=DMARC1; p=none; rua=mailto:dmarc-reports@bizwise.com"
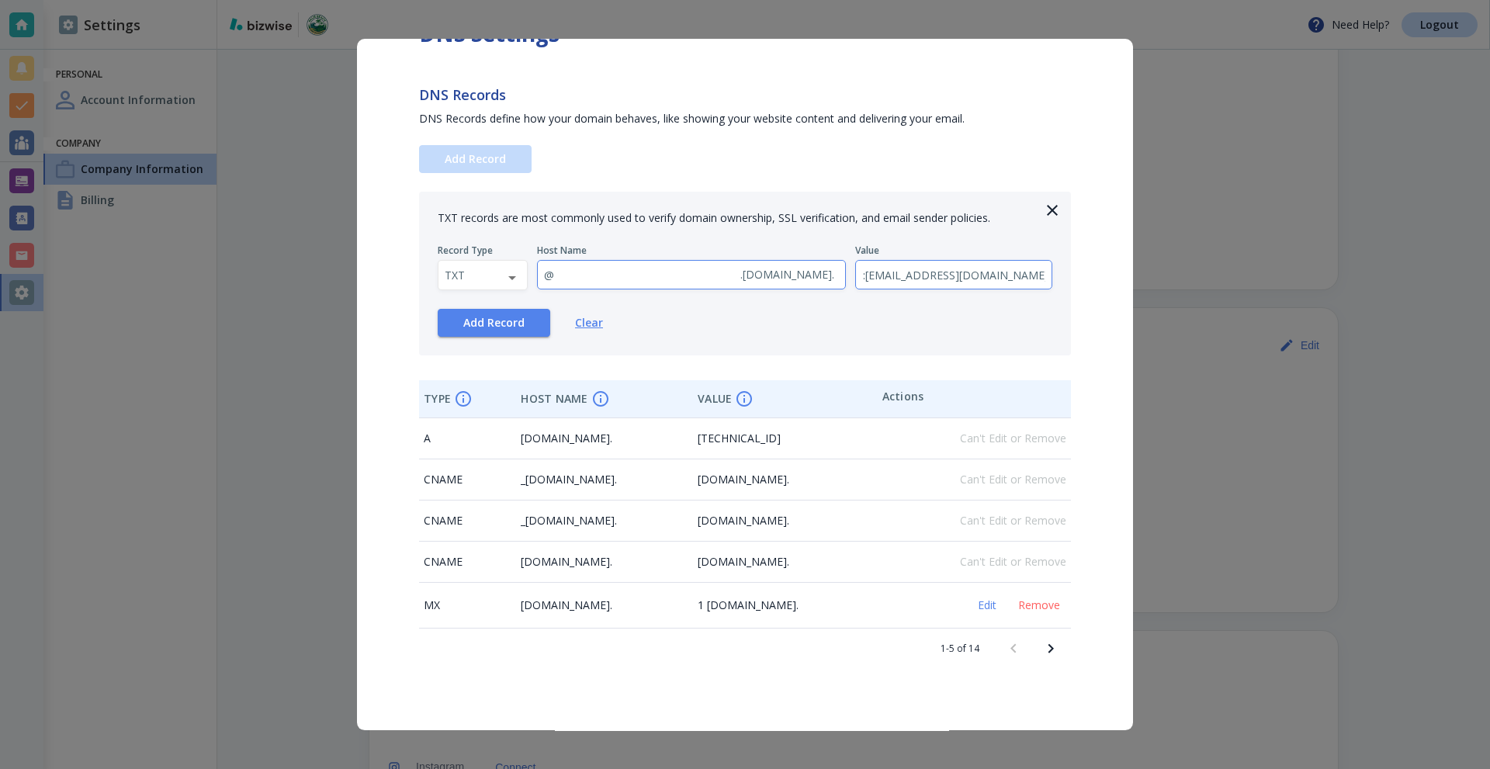
type input "v=DMARC1; p=none; rua=mailto:dmarc-reports@bizwise.com"
drag, startPoint x: 591, startPoint y: 274, endPoint x: 437, endPoint y: 269, distance: 154.5
click at [439, 271] on div "Record Type TXT TXT ​ Host Name @ . palmbeachturfcleaning.com . ​ Value v=DMARC…" at bounding box center [745, 268] width 615 height 46
paste input "_dmarc"
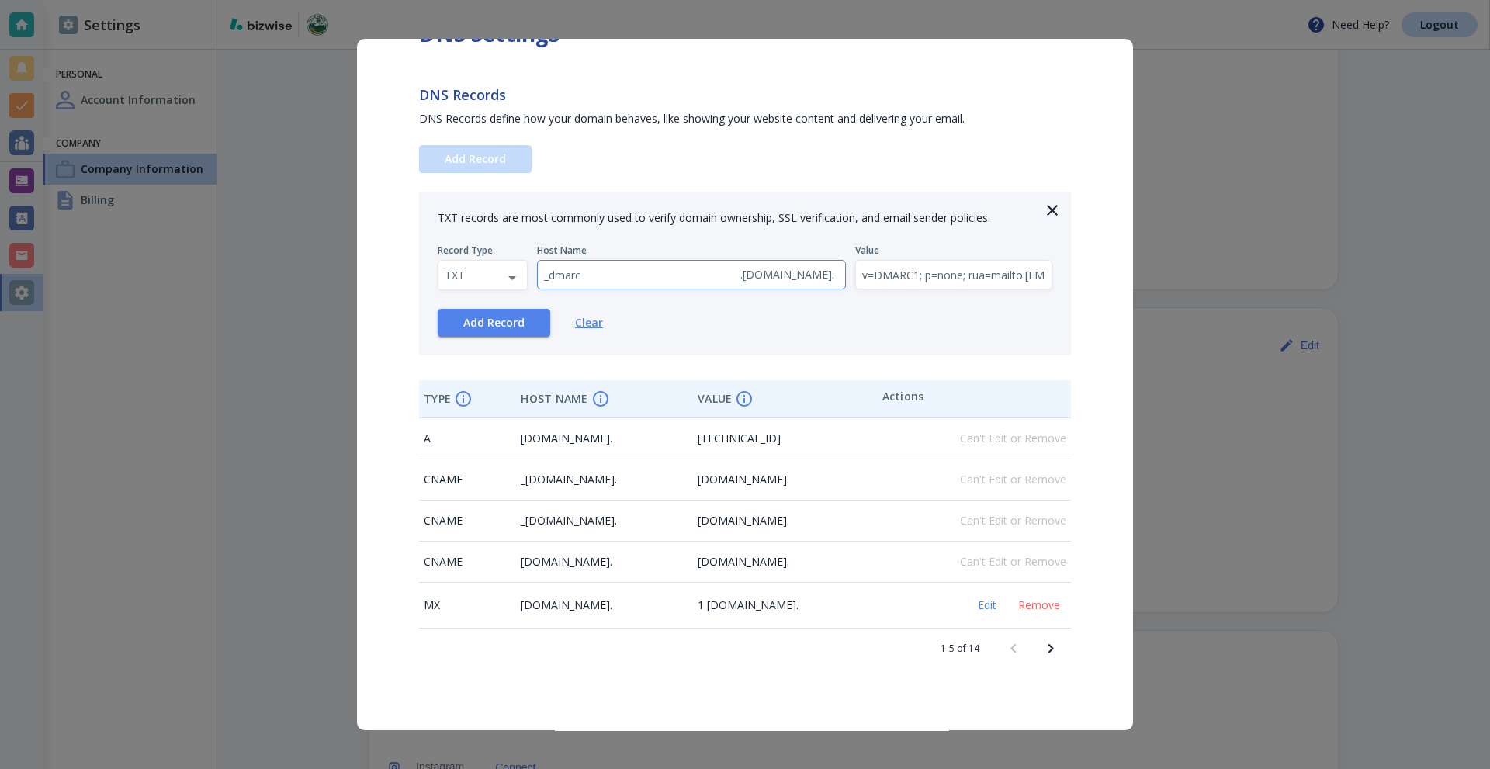
type input "_dmarc"
click at [718, 310] on div "Add Record Clear" at bounding box center [745, 323] width 615 height 28
click at [494, 314] on button "Add Record" at bounding box center [494, 323] width 113 height 28
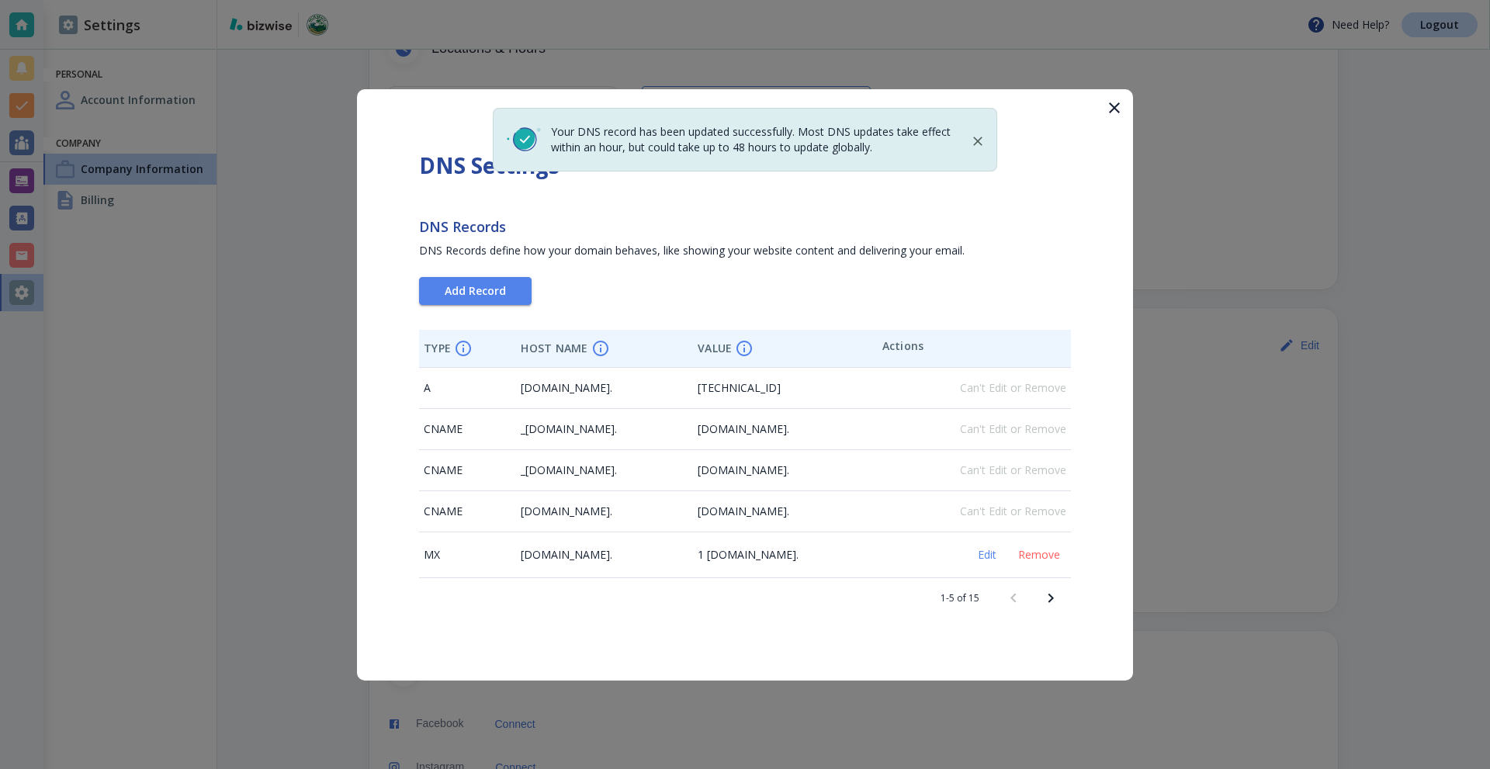
click at [1064, 595] on button "Next page" at bounding box center [1050, 598] width 37 height 37
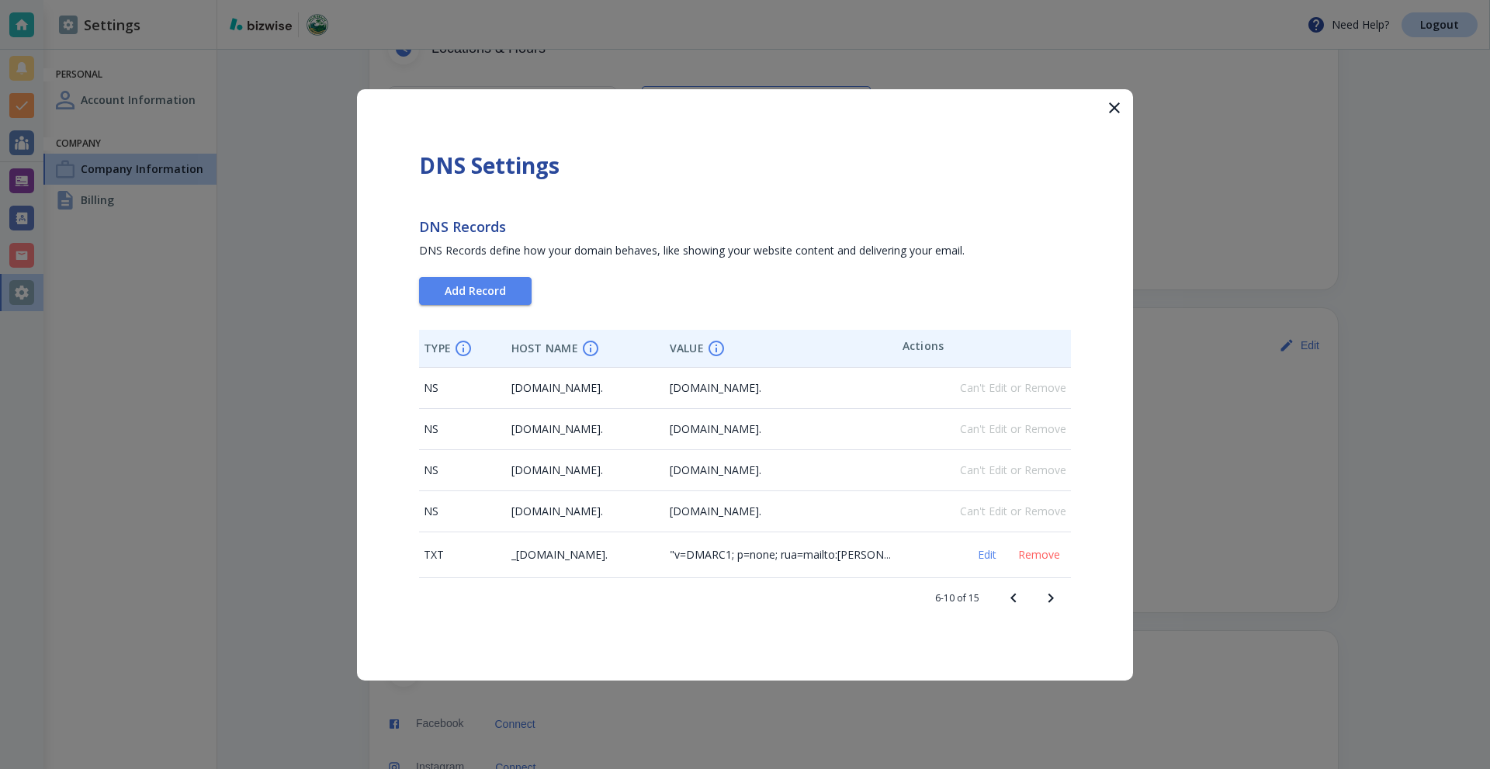
click at [1062, 597] on button "Next page" at bounding box center [1050, 598] width 37 height 37
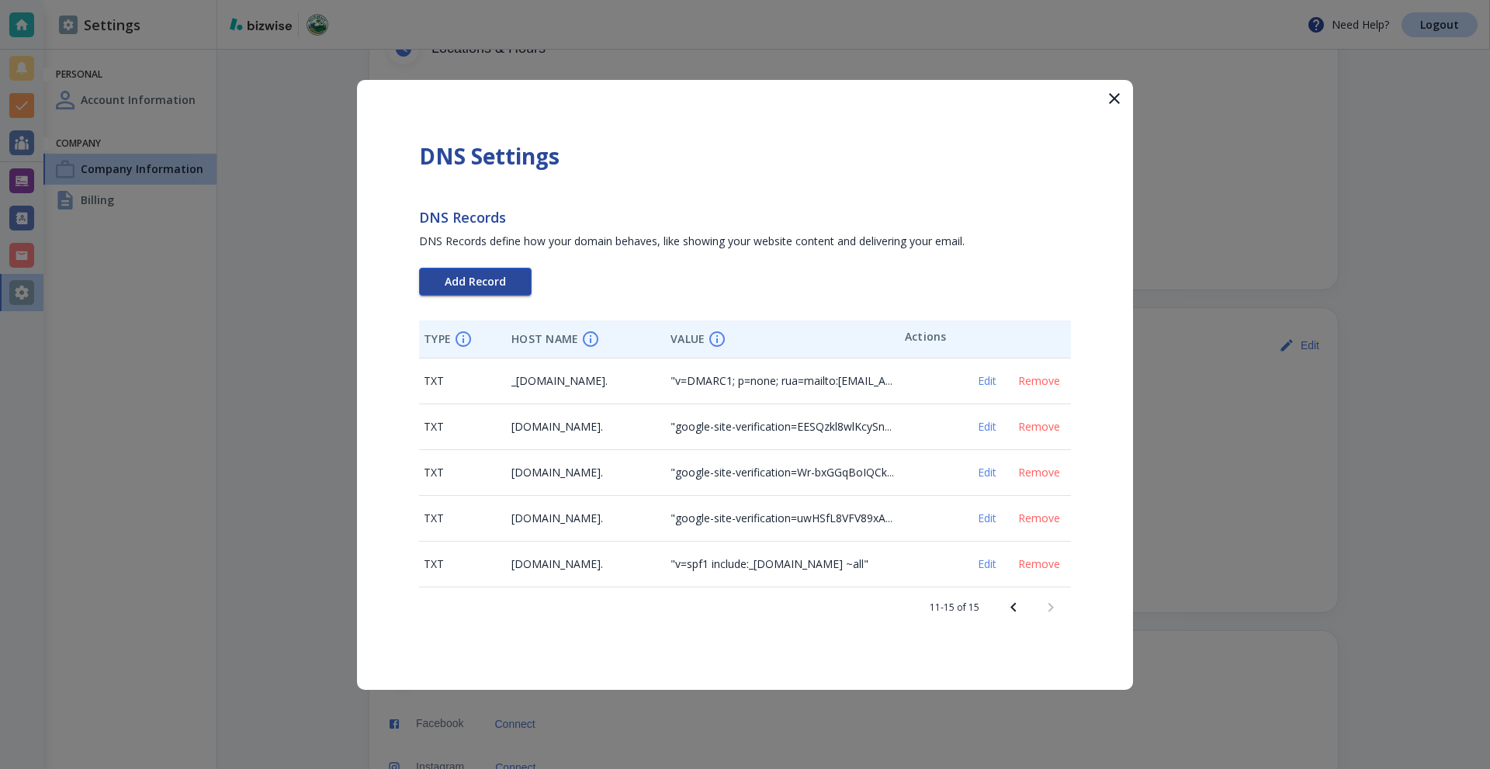
click at [484, 276] on span "Add Record" at bounding box center [475, 281] width 61 height 11
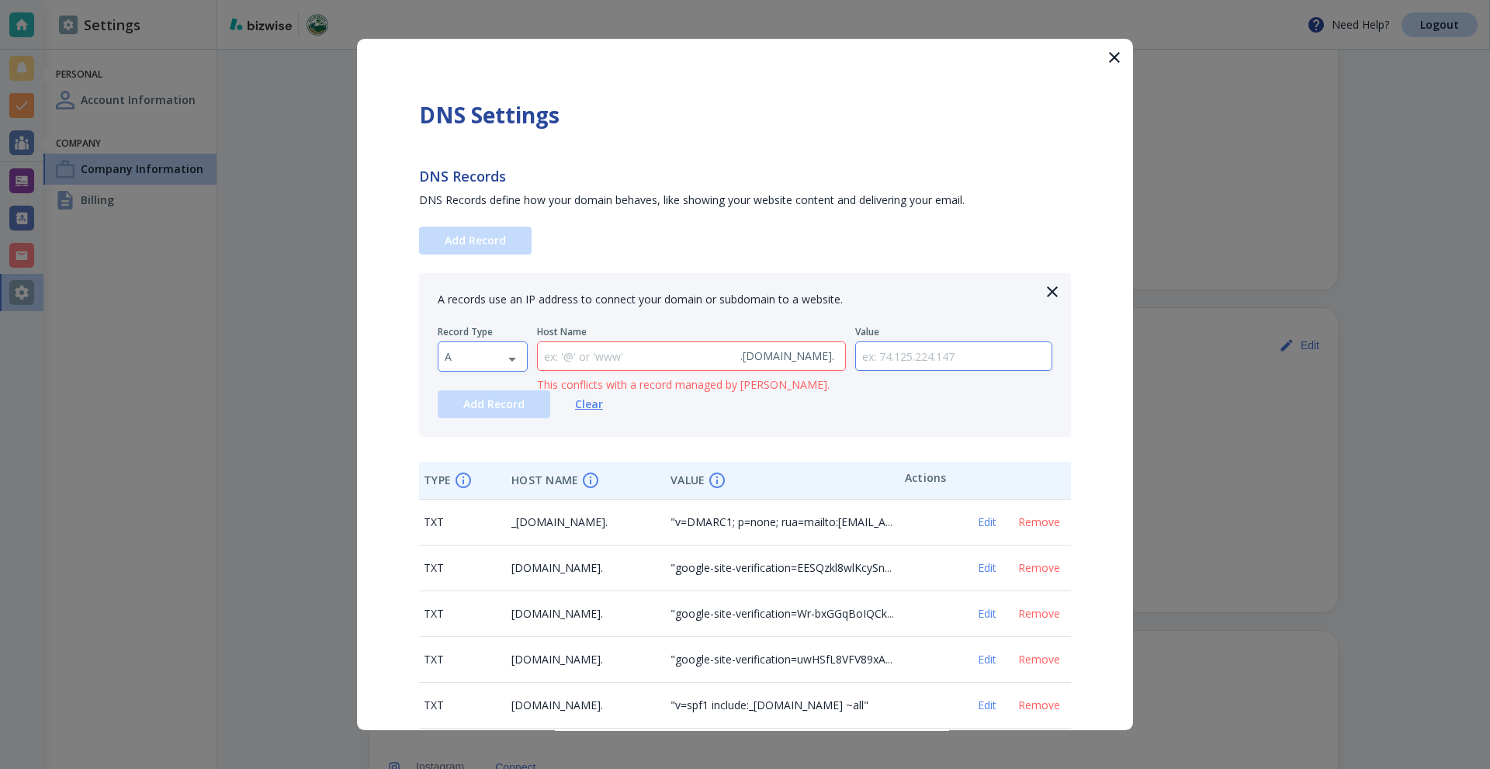
click at [494, 0] on body "Need Help? Logout Settings Personal Account Information Company Company Informa…" at bounding box center [745, 0] width 1490 height 0
click at [473, 451] on li "TXT" at bounding box center [483, 455] width 88 height 25
type input "TXT"
click at [602, 360] on input "text" at bounding box center [636, 356] width 196 height 29
paste input "google._domainkey"
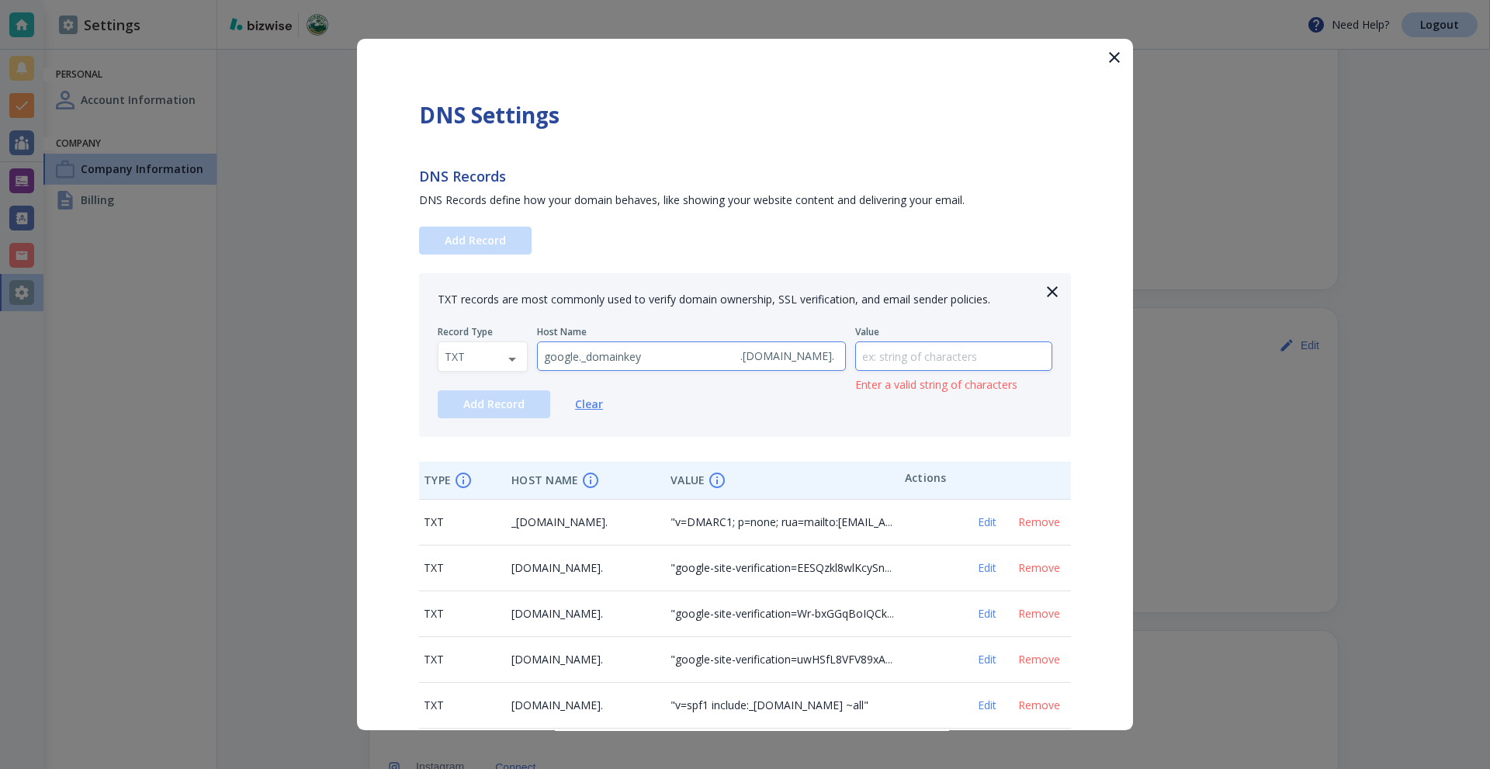
type input "google._domainkey"
click at [922, 342] on input "text" at bounding box center [954, 356] width 196 height 29
paste input "v=DKIM1; k=rsa; p=MIGfMA0GCSqGSIb3DQEBAQUAA4GNADCBiQKBgQCdanNB/v2v1j9aMhClJqOxB…"
type input "v=DKIM1; k=rsa; p=MIGfMA0GCSqGSIb3DQEBAQUAA4GNADCBiQKBgQCdanNB/v2v1j9aMhClJqOxB…"
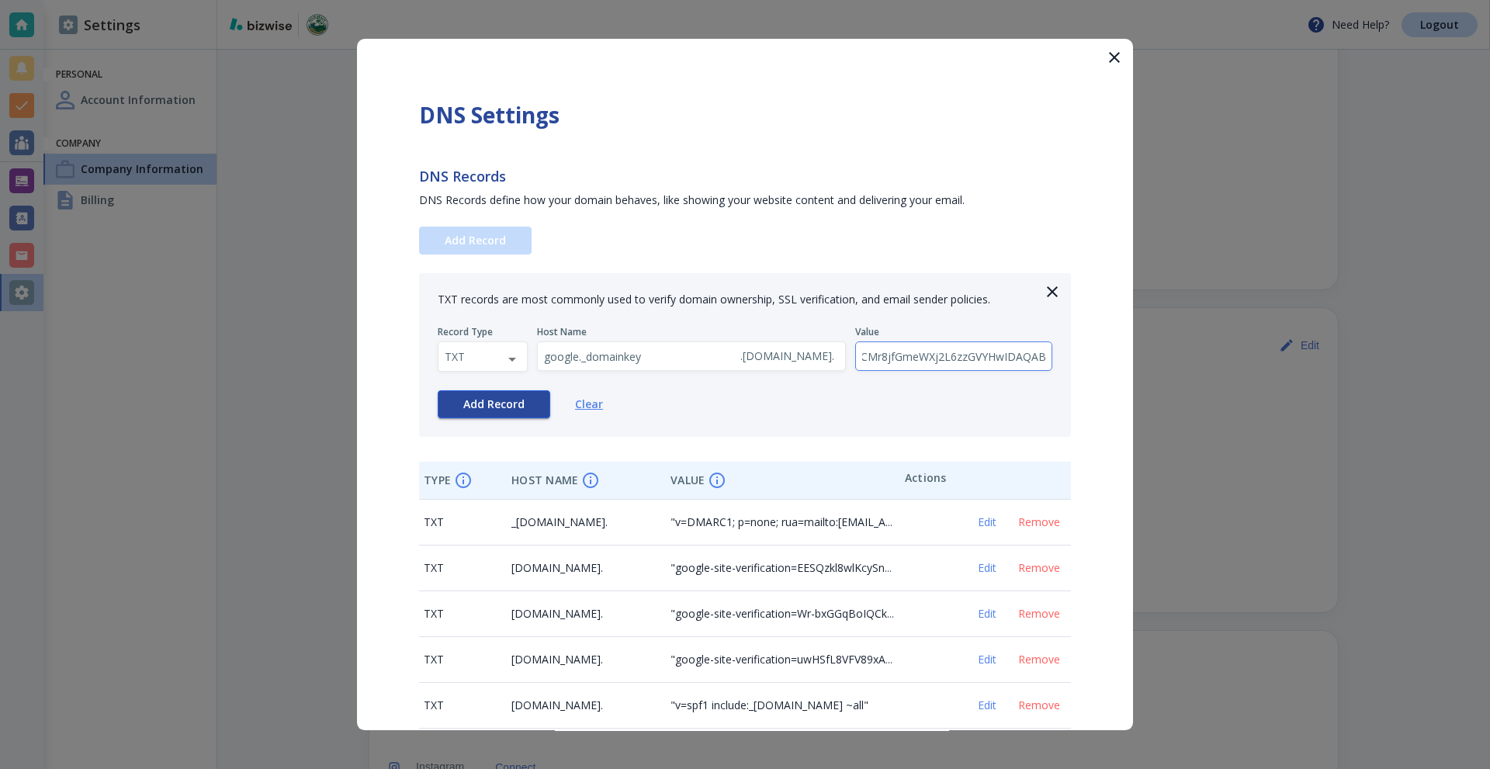
scroll to position [0, 0]
click at [472, 405] on span "Add Record" at bounding box center [493, 404] width 61 height 11
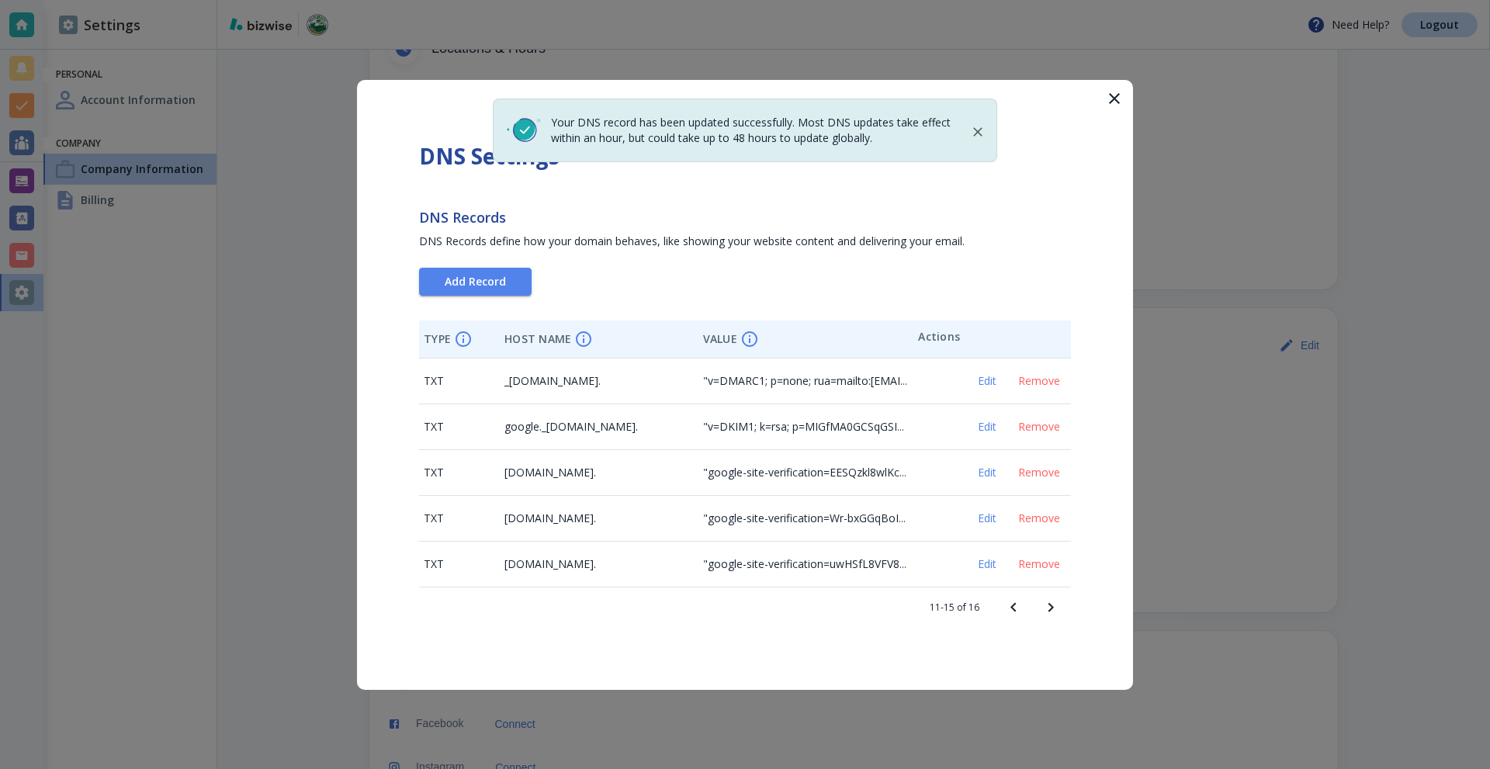
click at [613, 19] on div at bounding box center [745, 384] width 1490 height 769
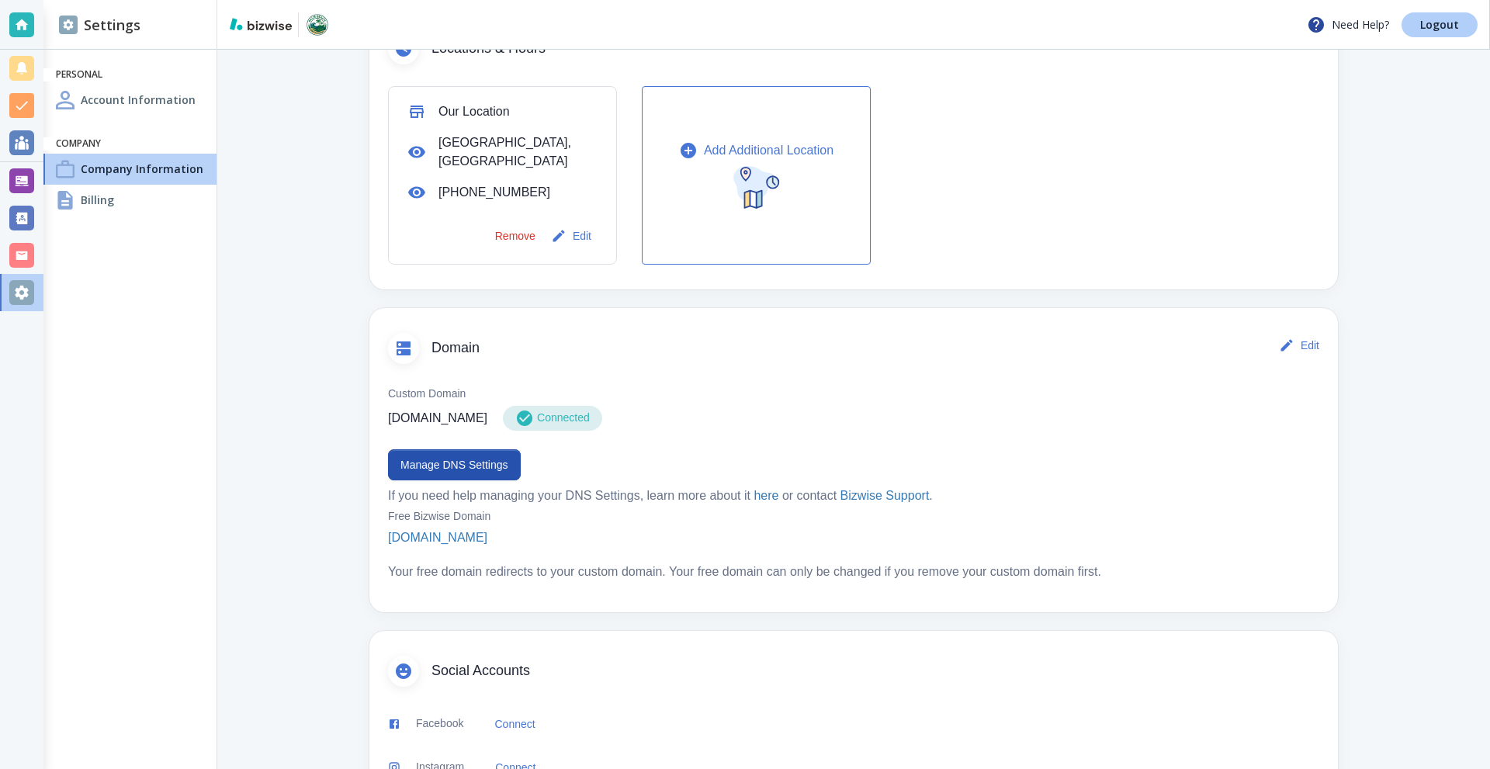
drag, startPoint x: 1158, startPoint y: 57, endPoint x: 1434, endPoint y: 28, distance: 277.1
click at [1446, 28] on p "Logout" at bounding box center [1439, 24] width 39 height 11
